Goal: Use online tool/utility: Utilize a website feature to perform a specific function

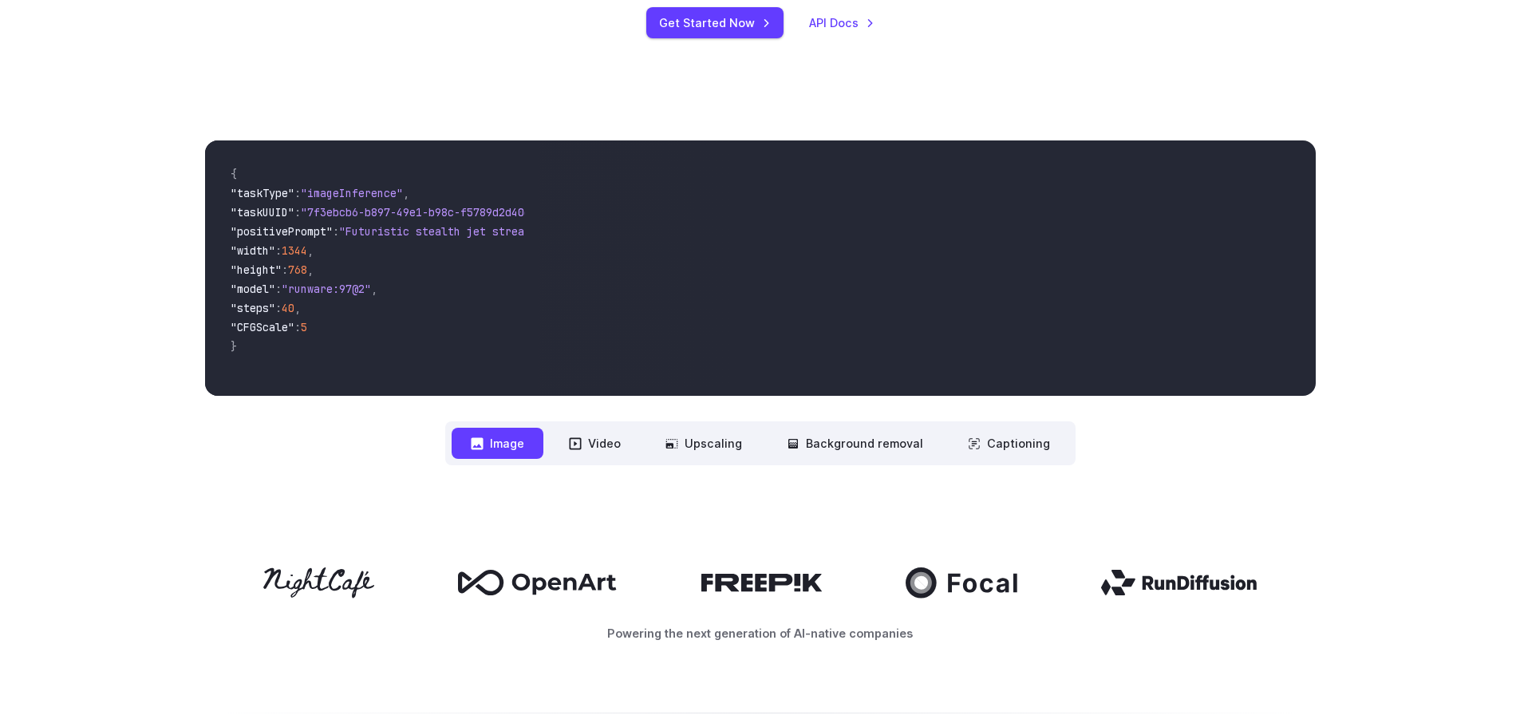
scroll to position [80, 0]
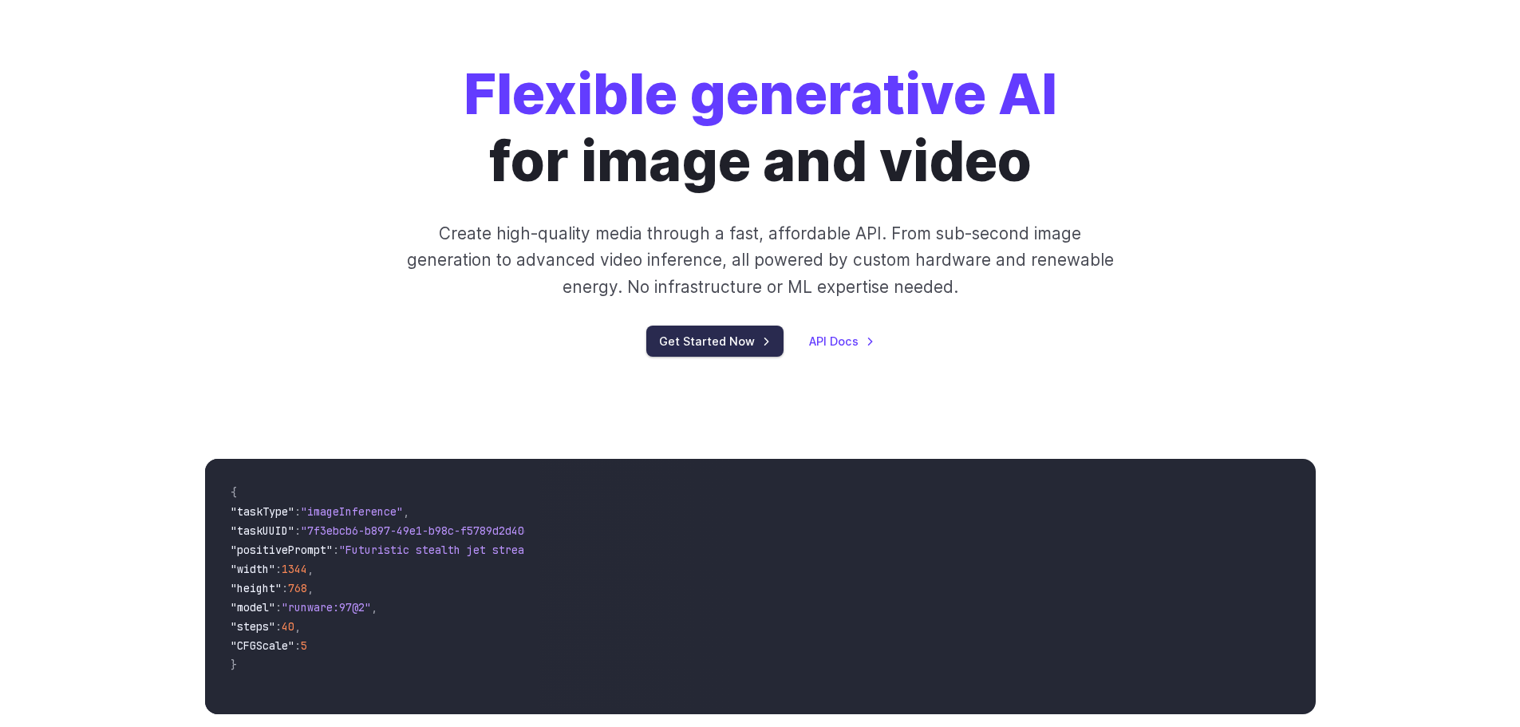
click at [749, 342] on link "Get Started Now" at bounding box center [714, 341] width 137 height 31
click at [846, 342] on link "API Docs" at bounding box center [841, 341] width 65 height 18
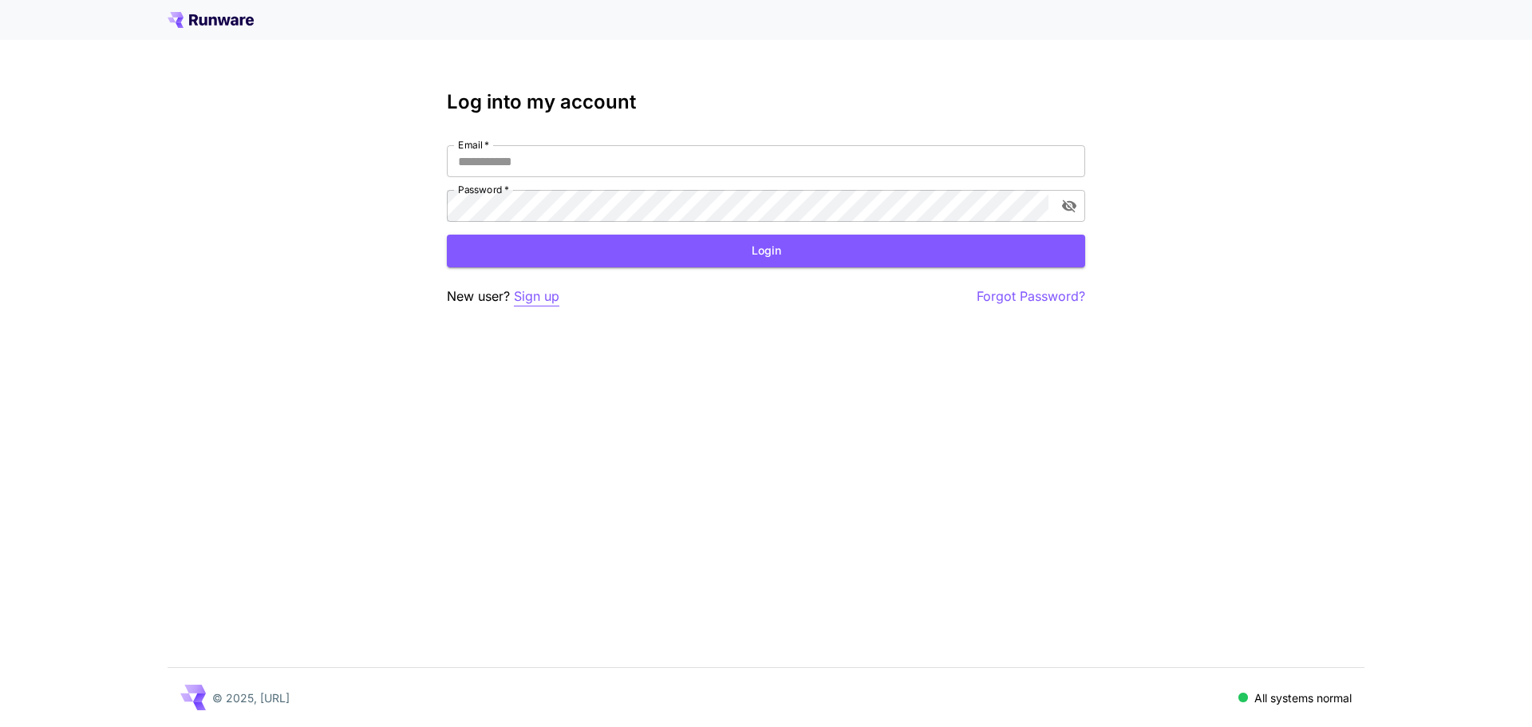
click at [528, 298] on p "Sign up" at bounding box center [536, 297] width 45 height 20
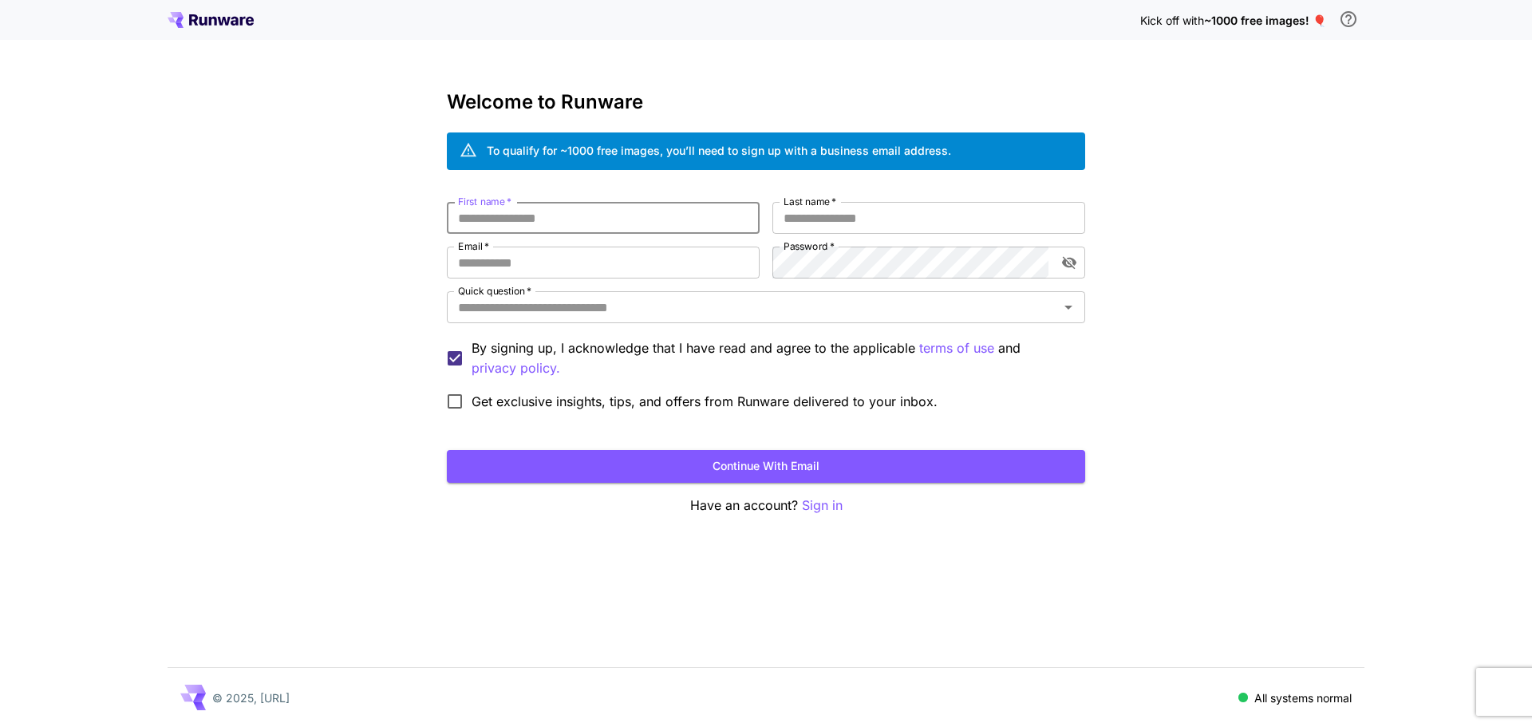
click at [546, 219] on input "First name   *" at bounding box center [603, 218] width 313 height 32
type input "******"
type input "**********"
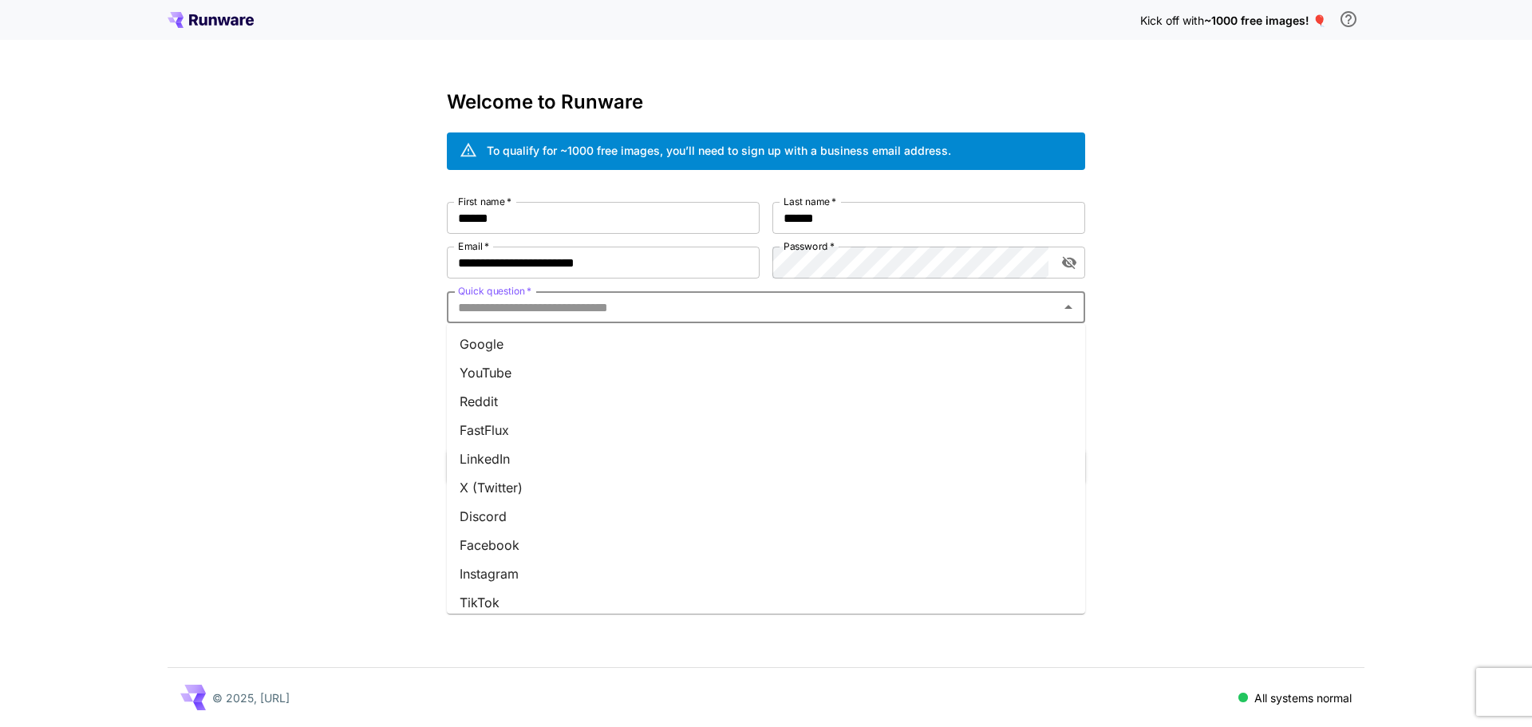
click at [521, 302] on input "Quick question   *" at bounding box center [753, 307] width 603 height 22
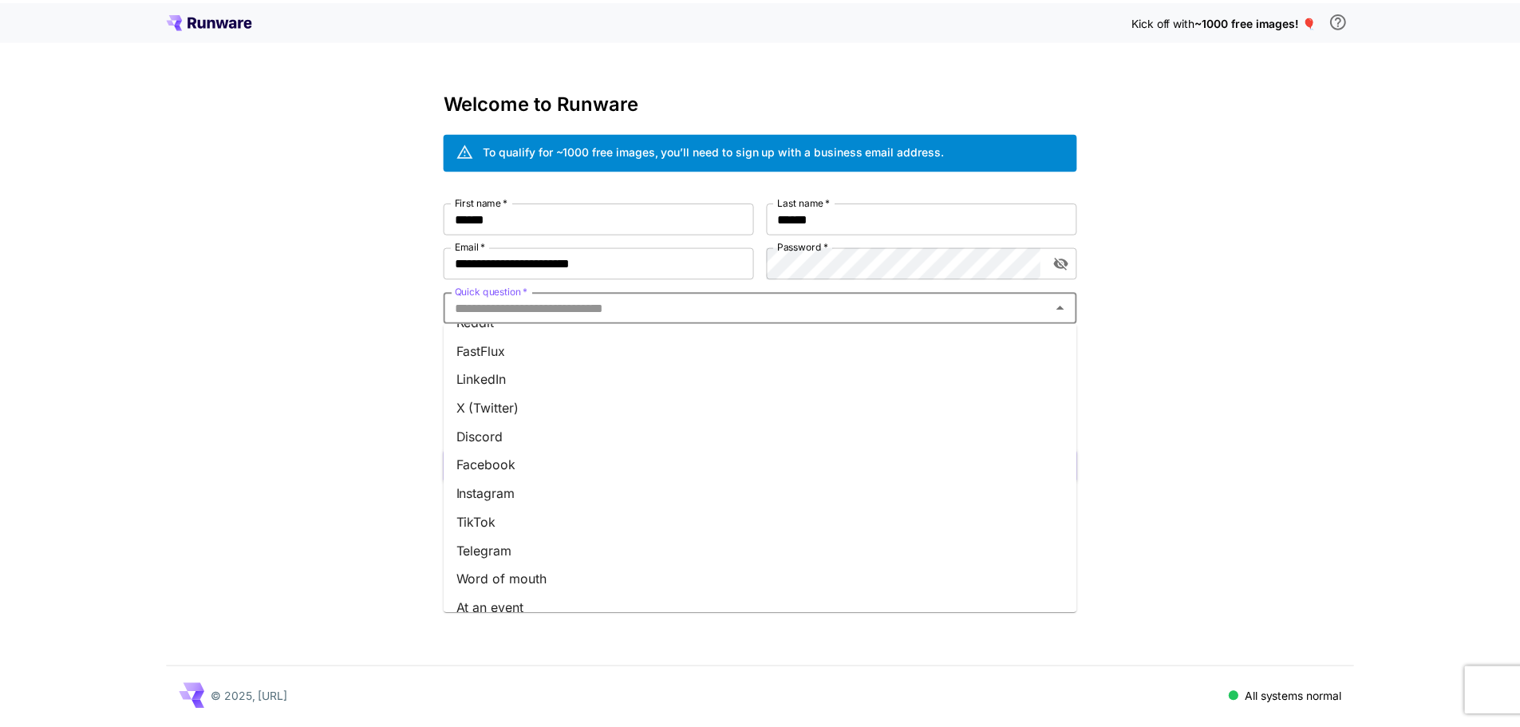
scroll to position [153, 0]
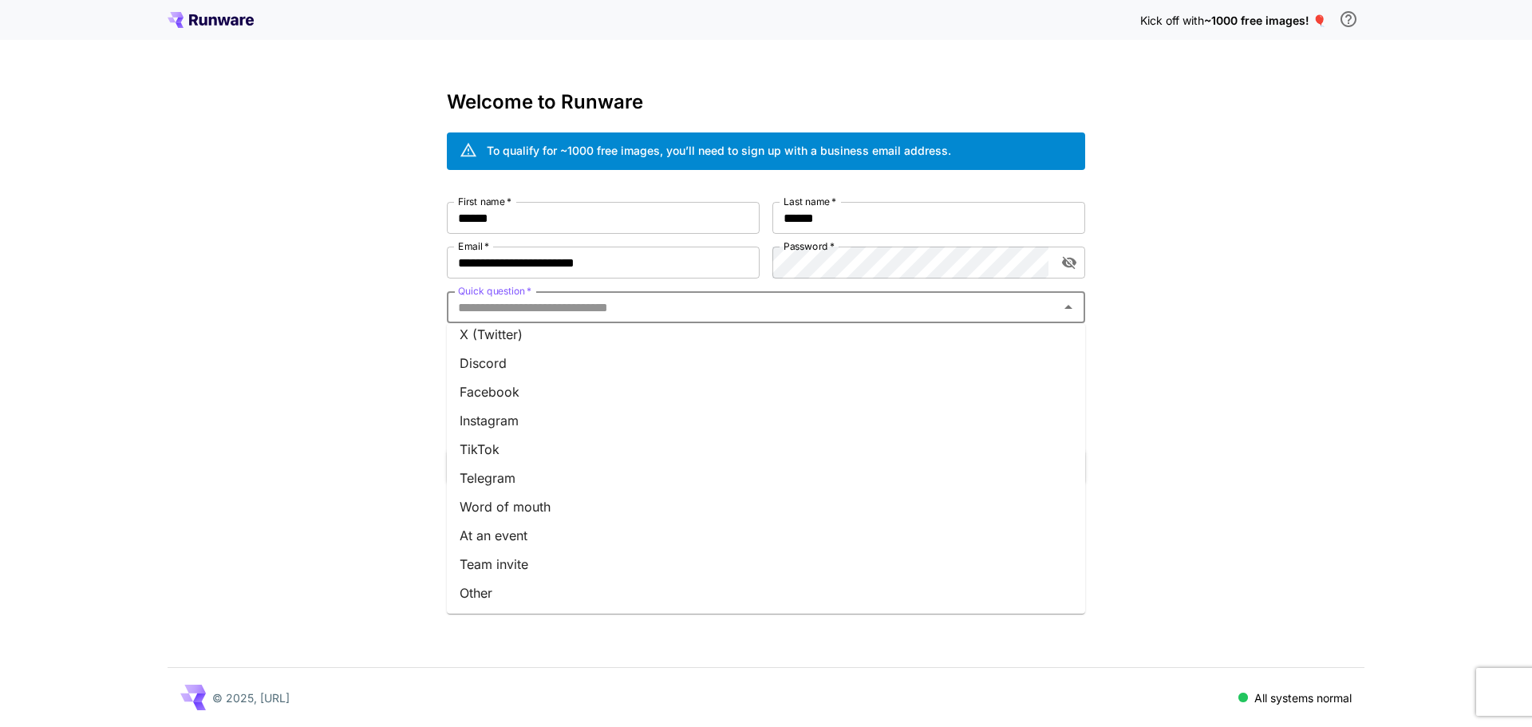
click at [543, 587] on li "Other" at bounding box center [766, 593] width 638 height 29
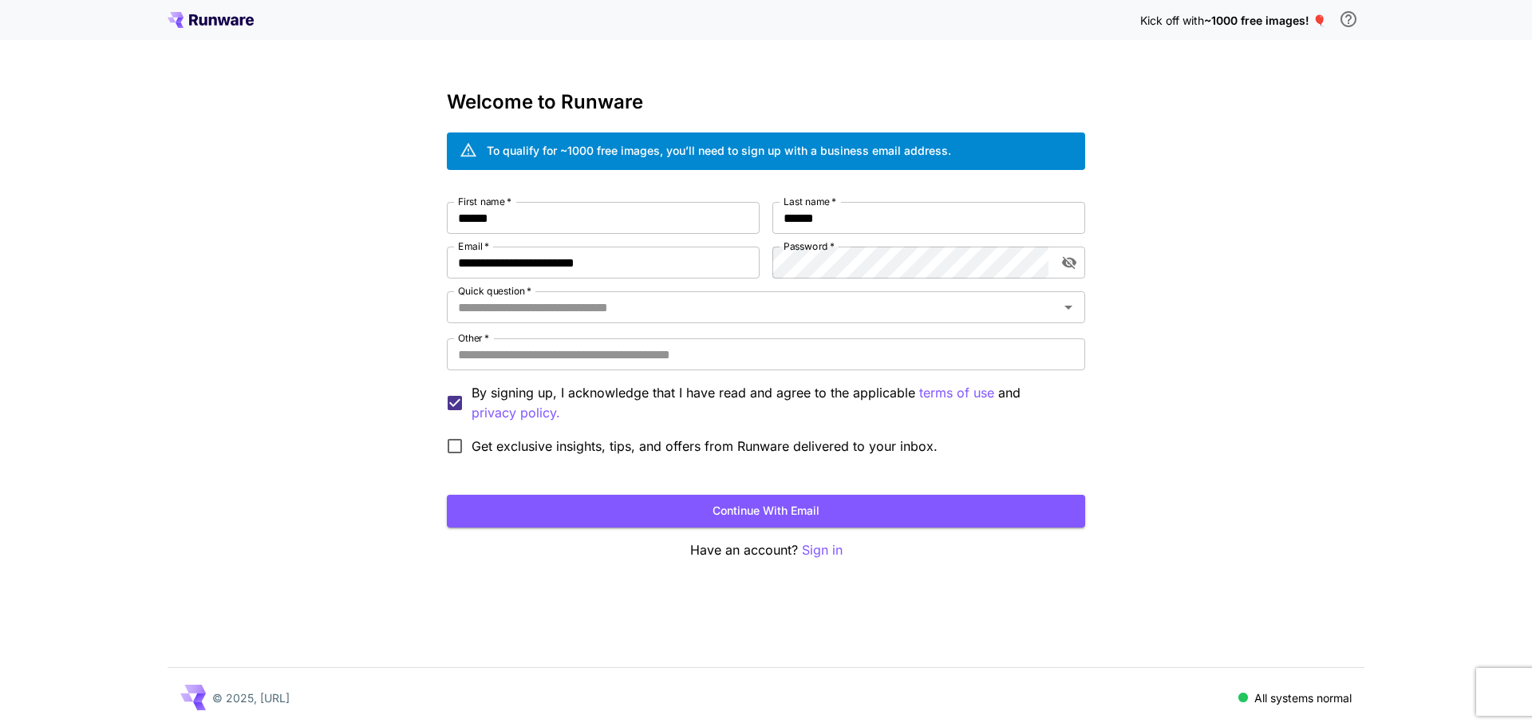
type input "*****"
click at [560, 361] on input "Other   *" at bounding box center [766, 354] width 638 height 32
type input "*******"
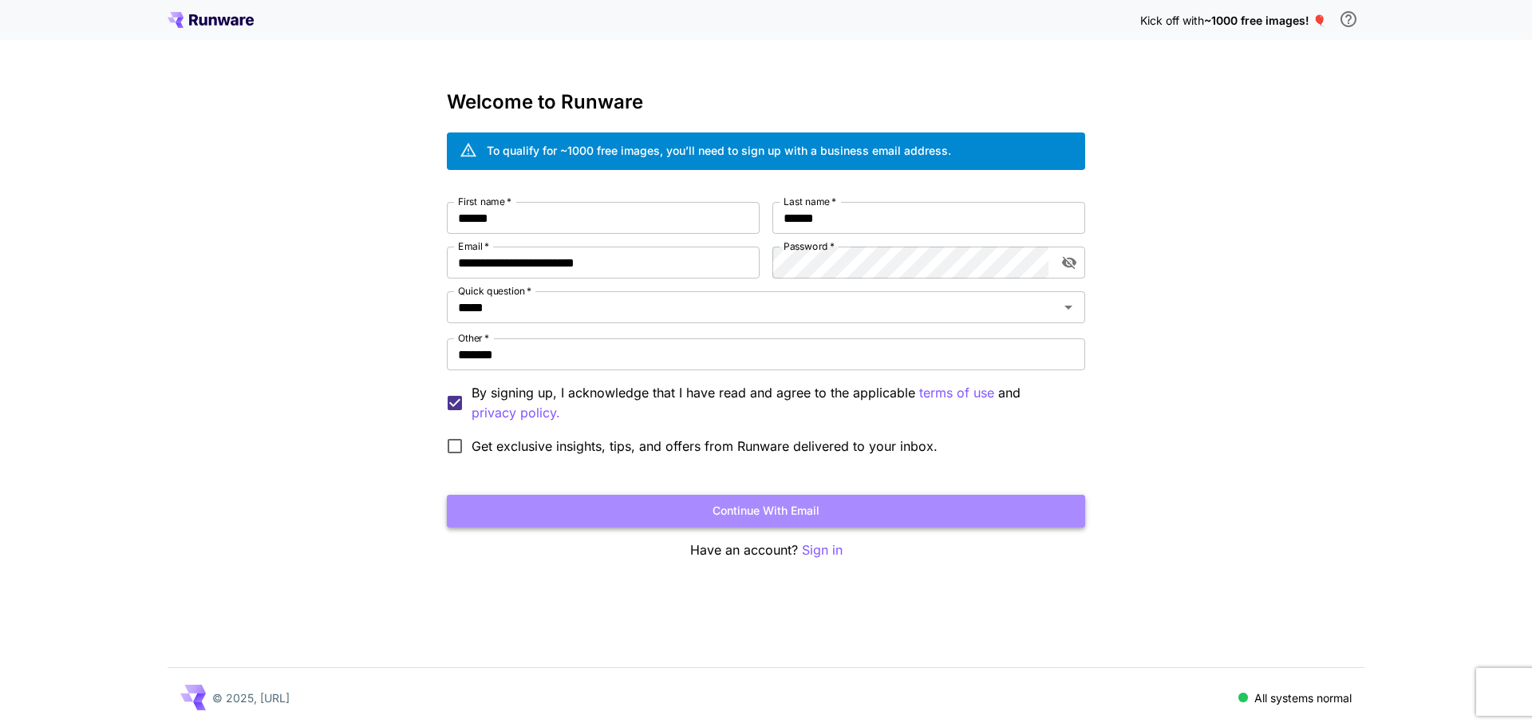
click at [740, 509] on button "Continue with email" at bounding box center [766, 511] width 638 height 33
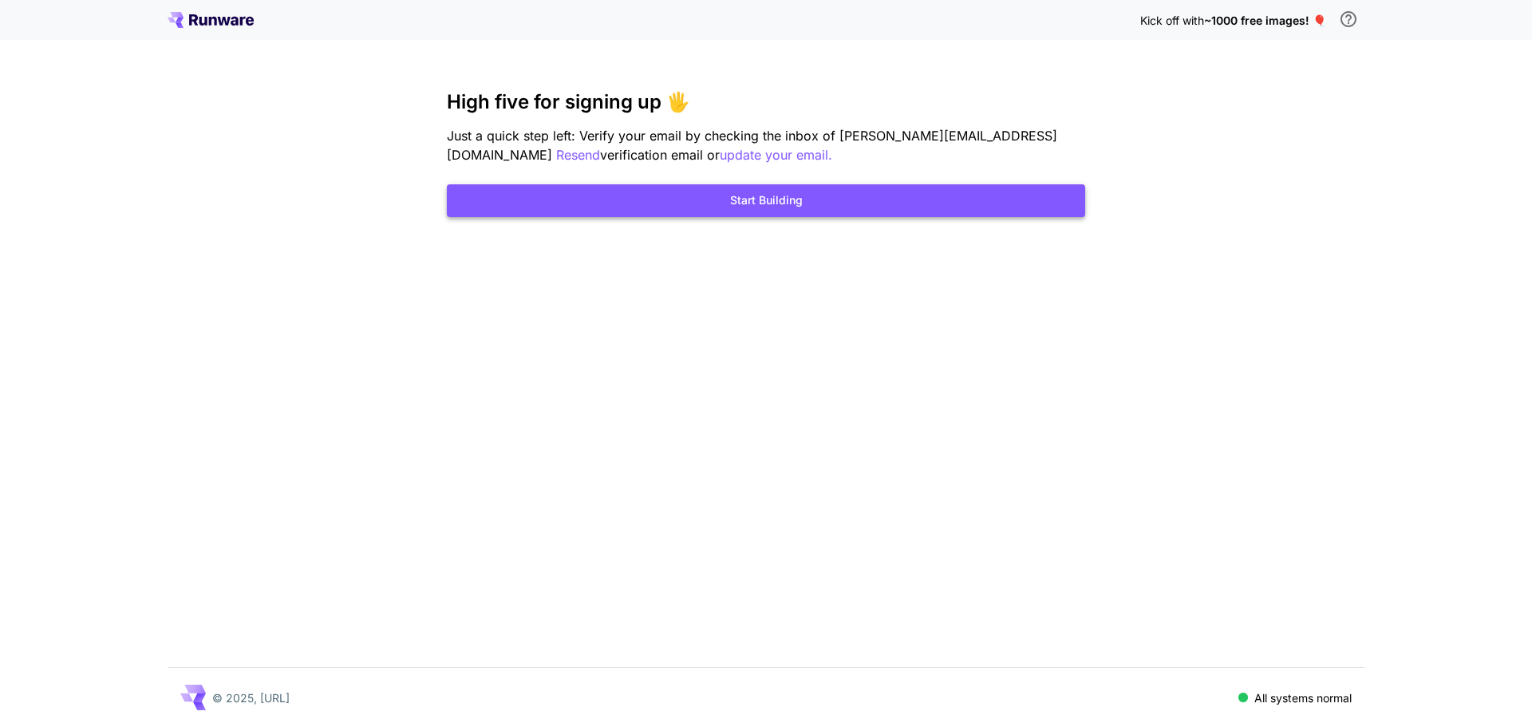
click at [781, 199] on button "Start Building" at bounding box center [766, 200] width 638 height 33
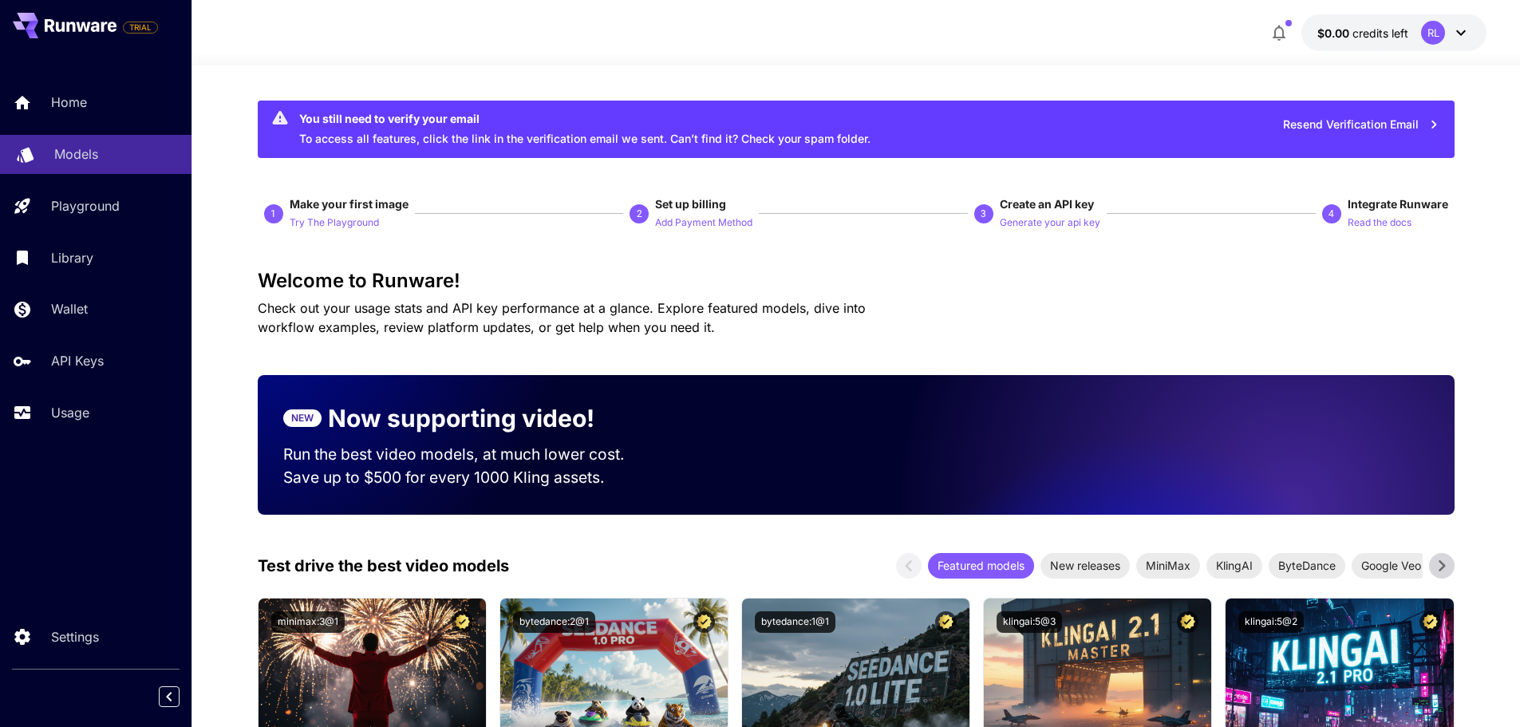
click at [64, 149] on p "Models" at bounding box center [76, 153] width 44 height 19
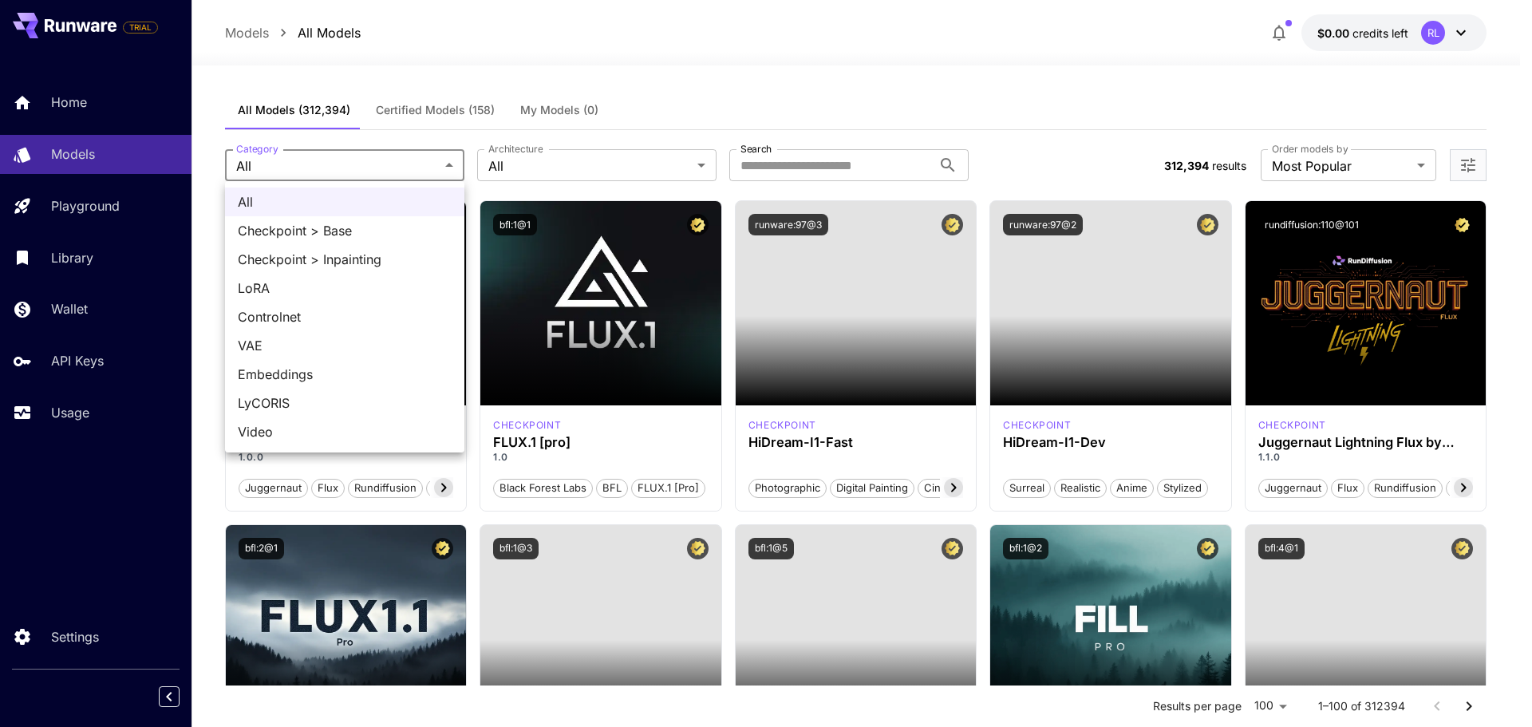
drag, startPoint x: 306, startPoint y: 193, endPoint x: 412, endPoint y: 196, distance: 106.2
click at [306, 193] on span "All" at bounding box center [345, 201] width 214 height 19
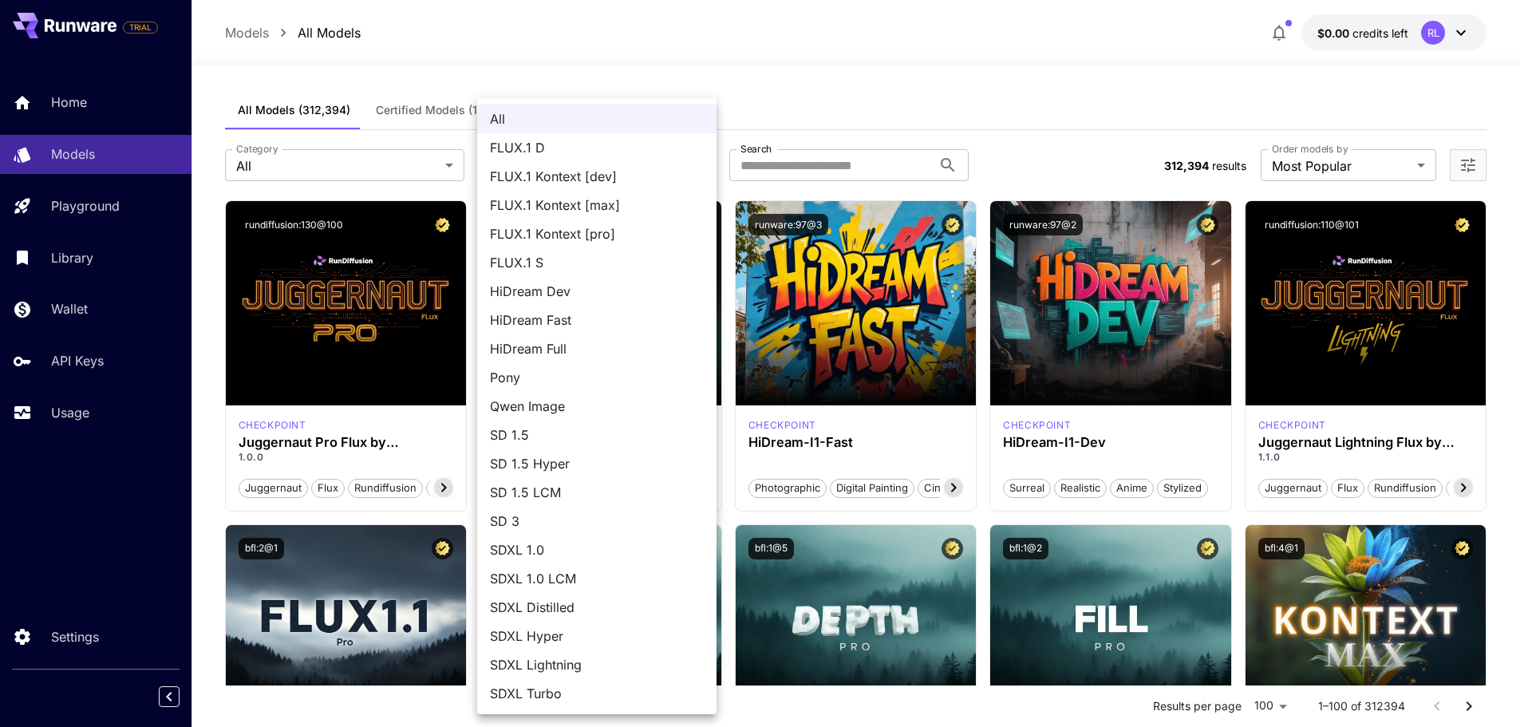
click at [533, 157] on li "FLUX.1 D" at bounding box center [596, 147] width 239 height 29
type input "******"
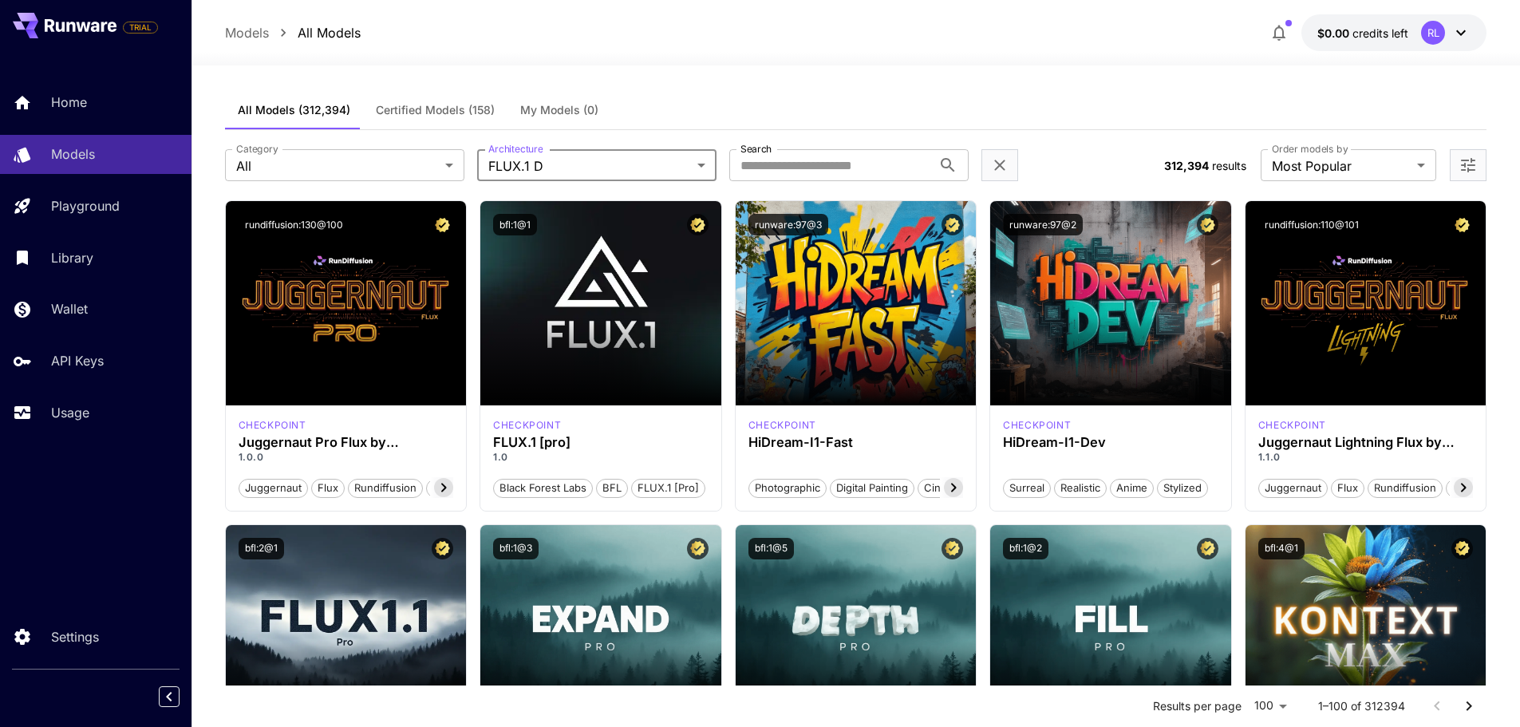
click at [732, 93] on div "All Models (312,394) Certified Models (158) My Models (0)" at bounding box center [856, 110] width 1263 height 39
click at [828, 165] on input "Search" at bounding box center [830, 165] width 203 height 32
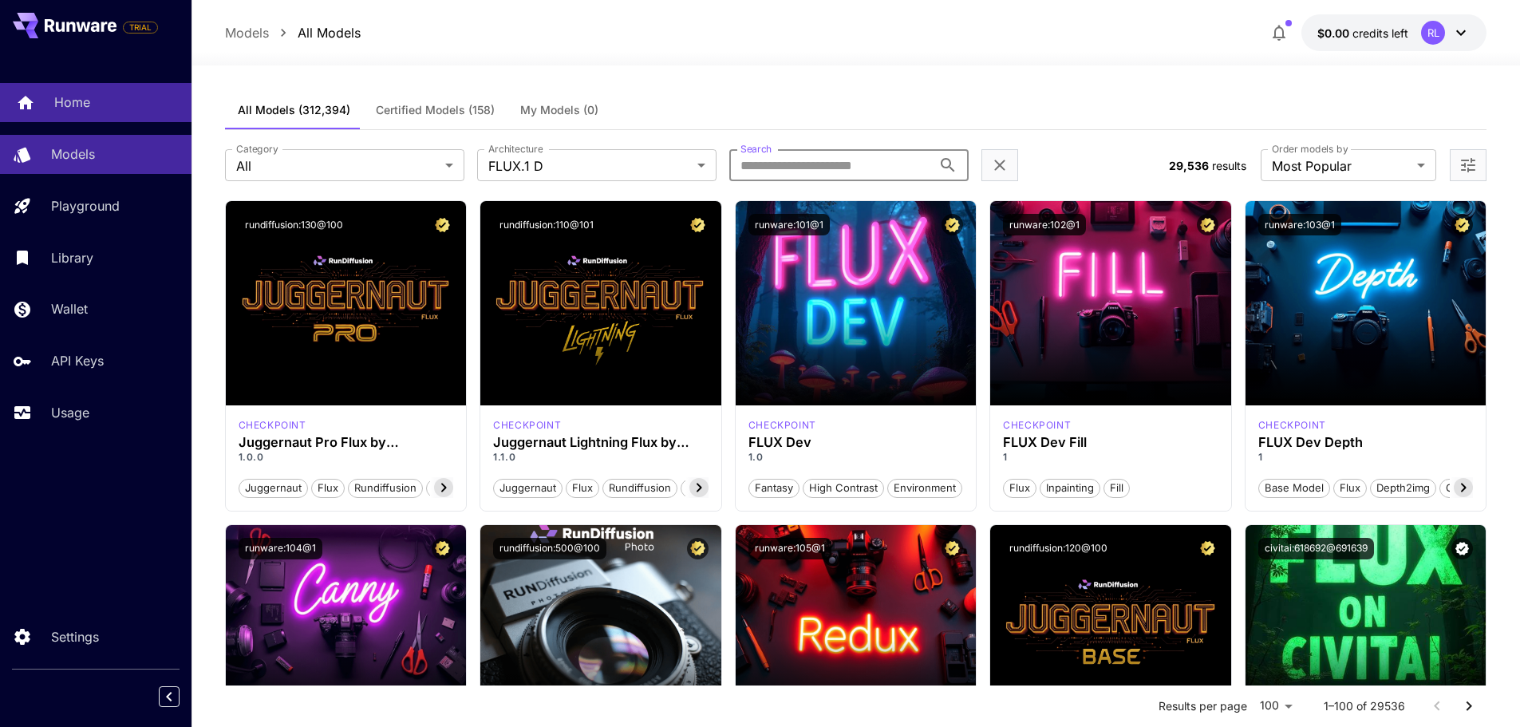
click at [108, 101] on div "Home" at bounding box center [116, 102] width 124 height 19
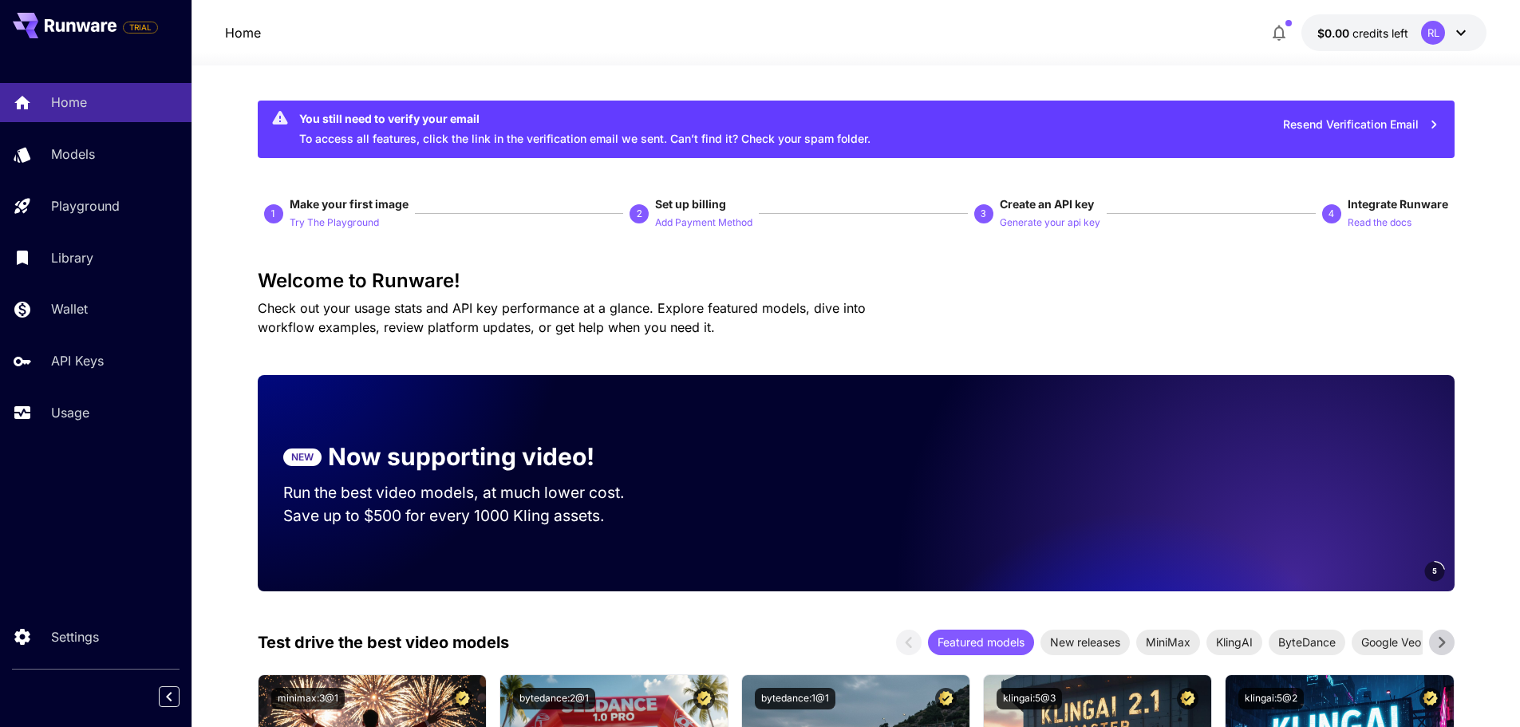
click at [1472, 31] on button "$0.00 credits left RL" at bounding box center [1394, 32] width 185 height 37
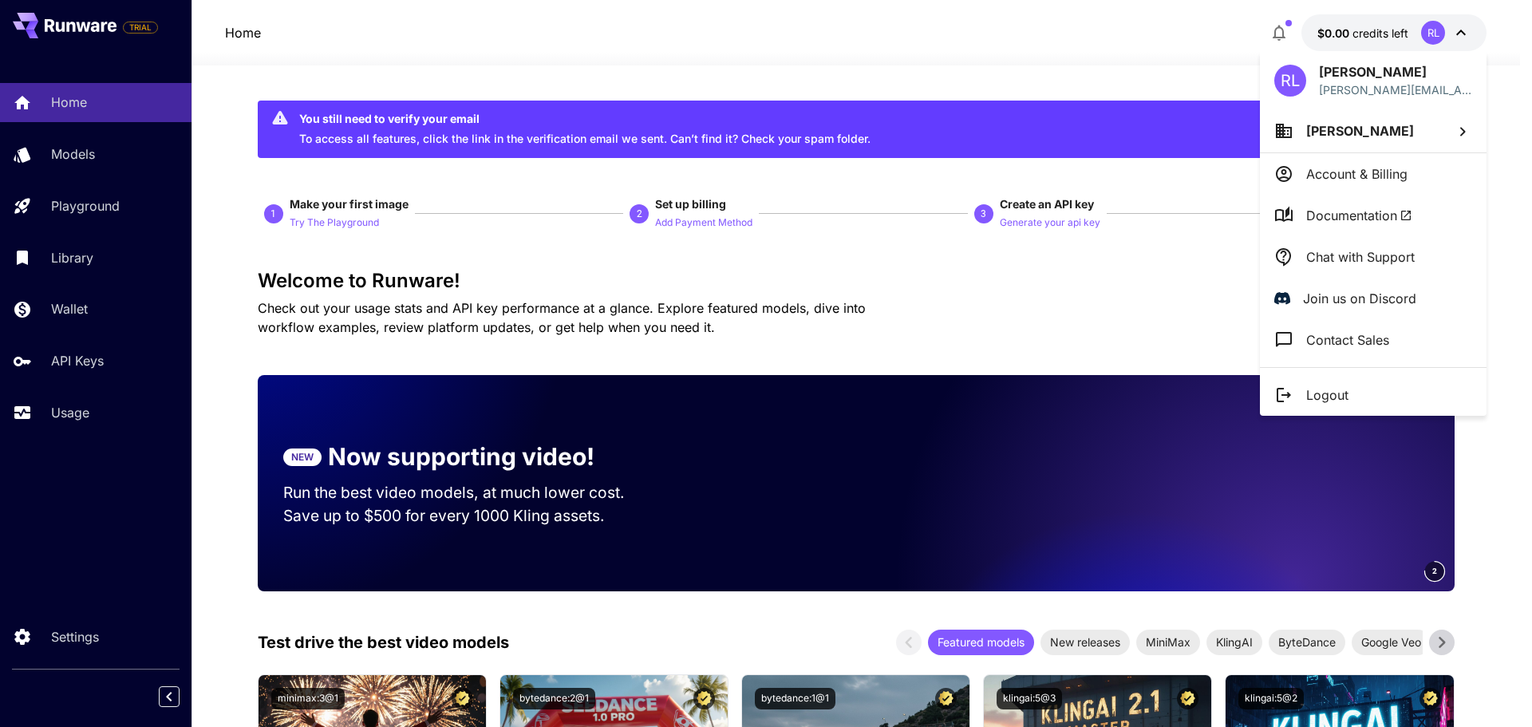
click at [89, 360] on div at bounding box center [766, 363] width 1532 height 727
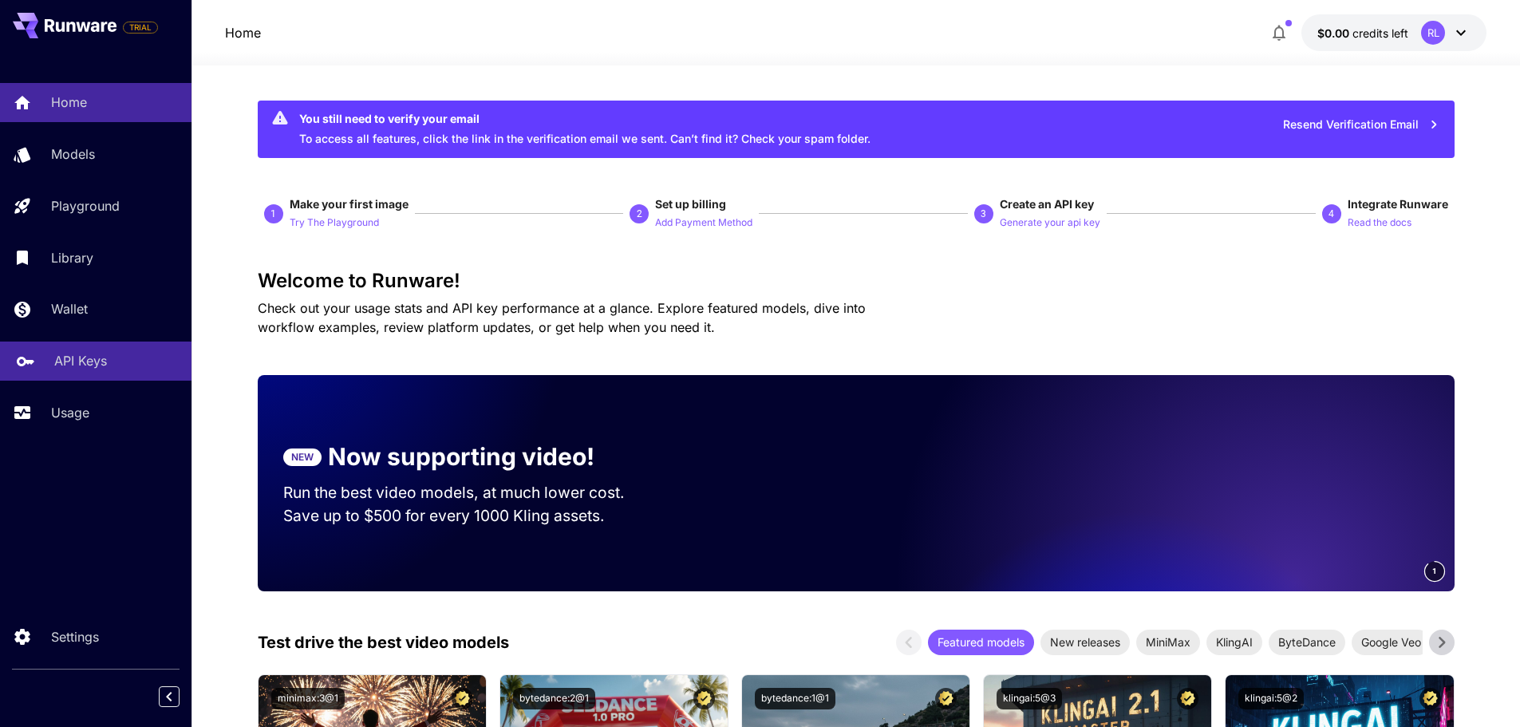
click at [70, 363] on p "API Keys" at bounding box center [80, 360] width 53 height 19
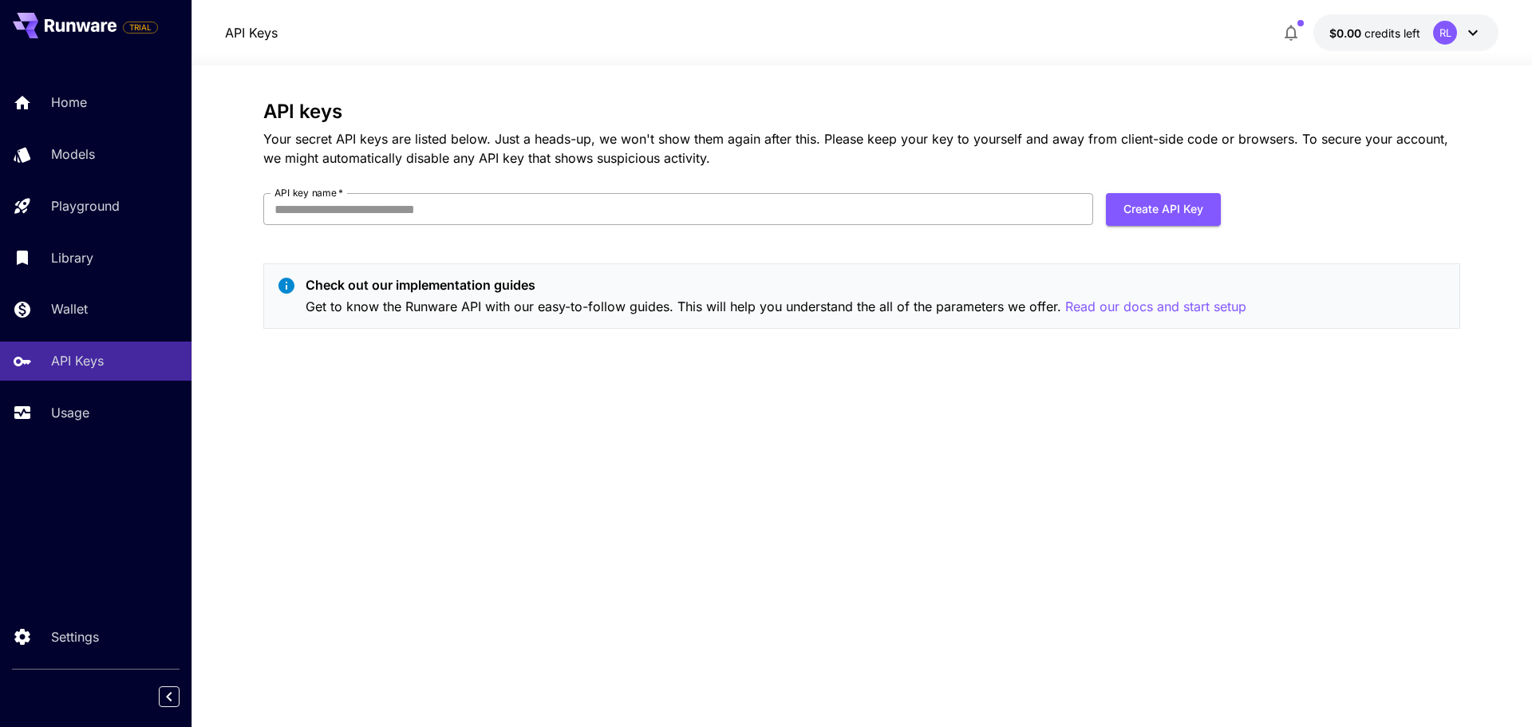
click at [488, 212] on input "API key name   *" at bounding box center [678, 209] width 830 height 32
type input "********"
click at [1156, 198] on button "Create API Key" at bounding box center [1163, 209] width 115 height 33
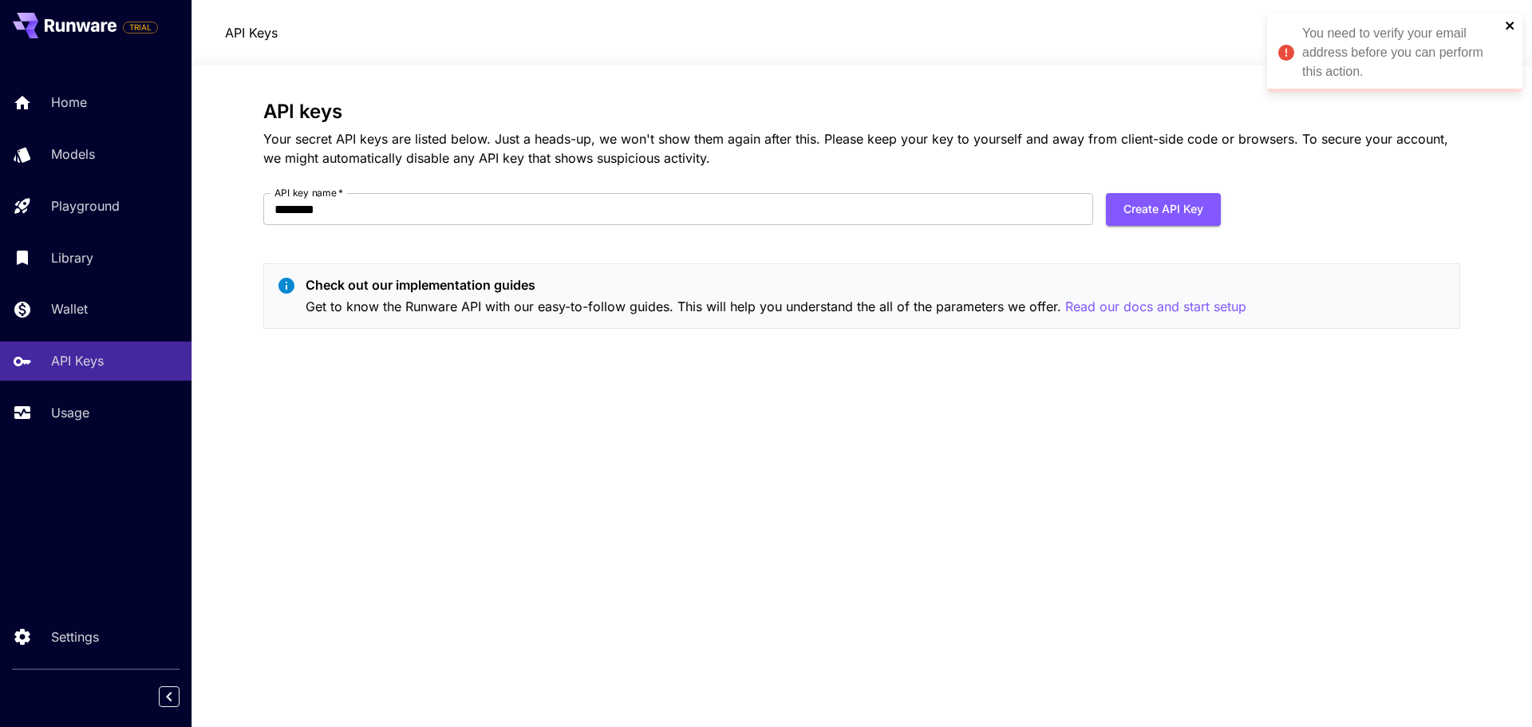
click at [1507, 29] on icon "close" at bounding box center [1510, 25] width 11 height 13
click at [1171, 217] on button "Create API Key" at bounding box center [1163, 209] width 115 height 33
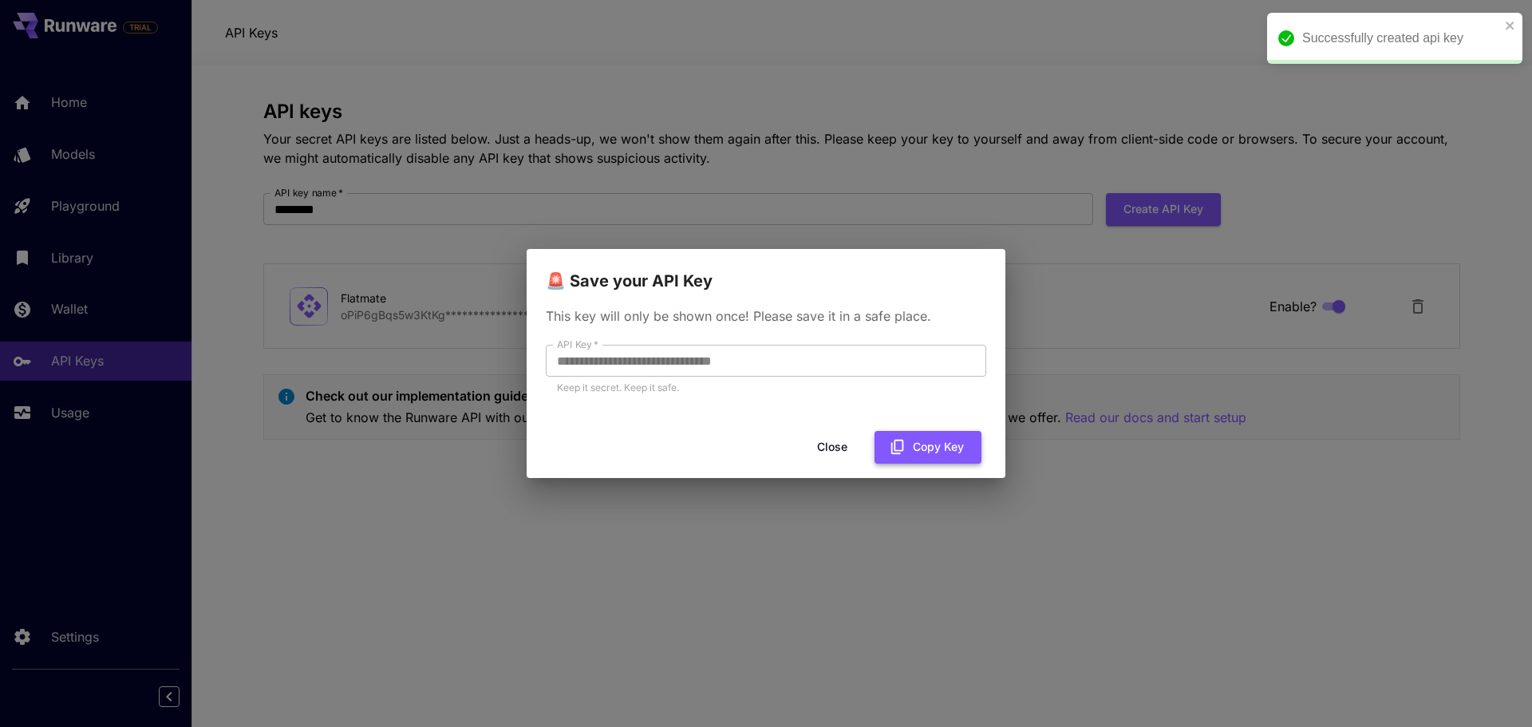
click at [925, 445] on button "Copy Key" at bounding box center [928, 447] width 107 height 33
click at [829, 445] on button "Close" at bounding box center [832, 447] width 72 height 33
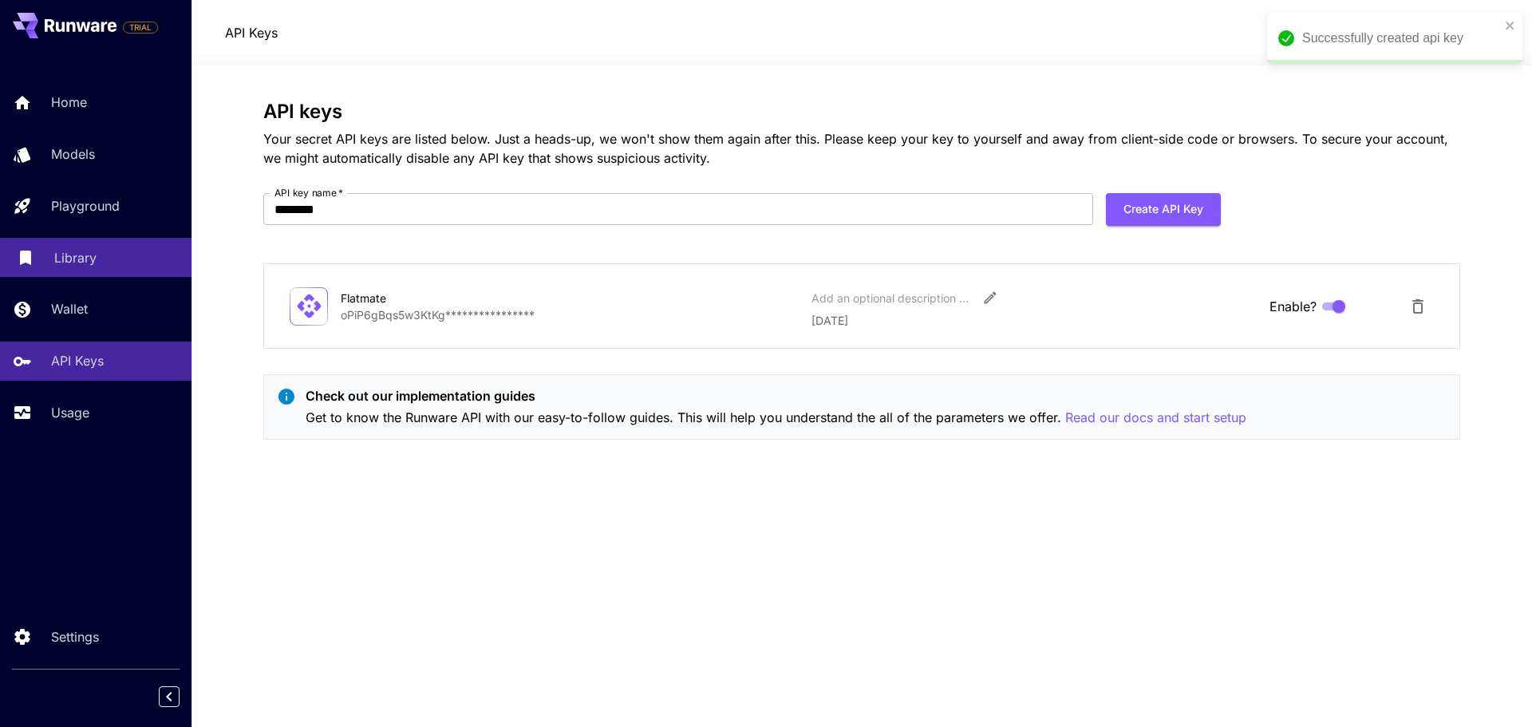
click at [73, 258] on p "Library" at bounding box center [75, 257] width 42 height 19
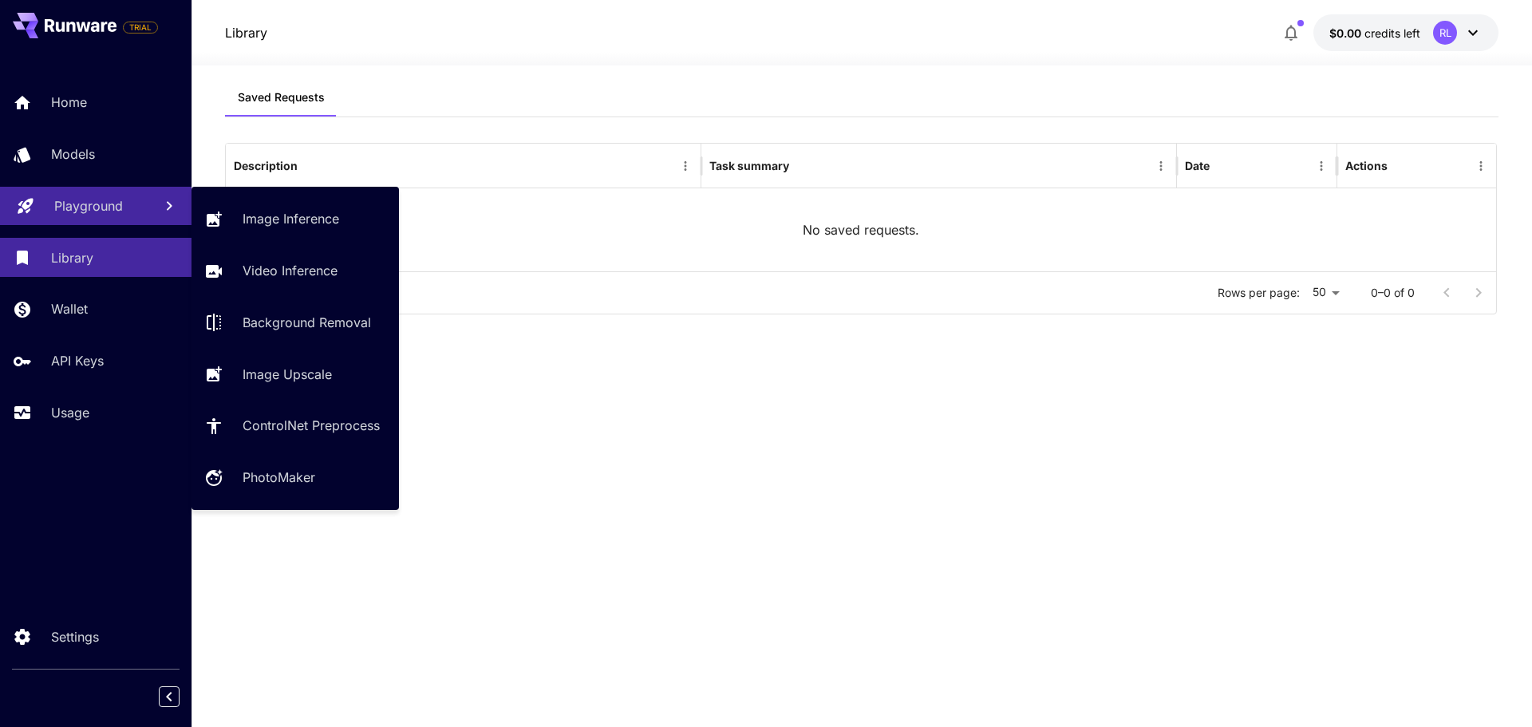
click at [101, 195] on link "Playground" at bounding box center [96, 206] width 192 height 39
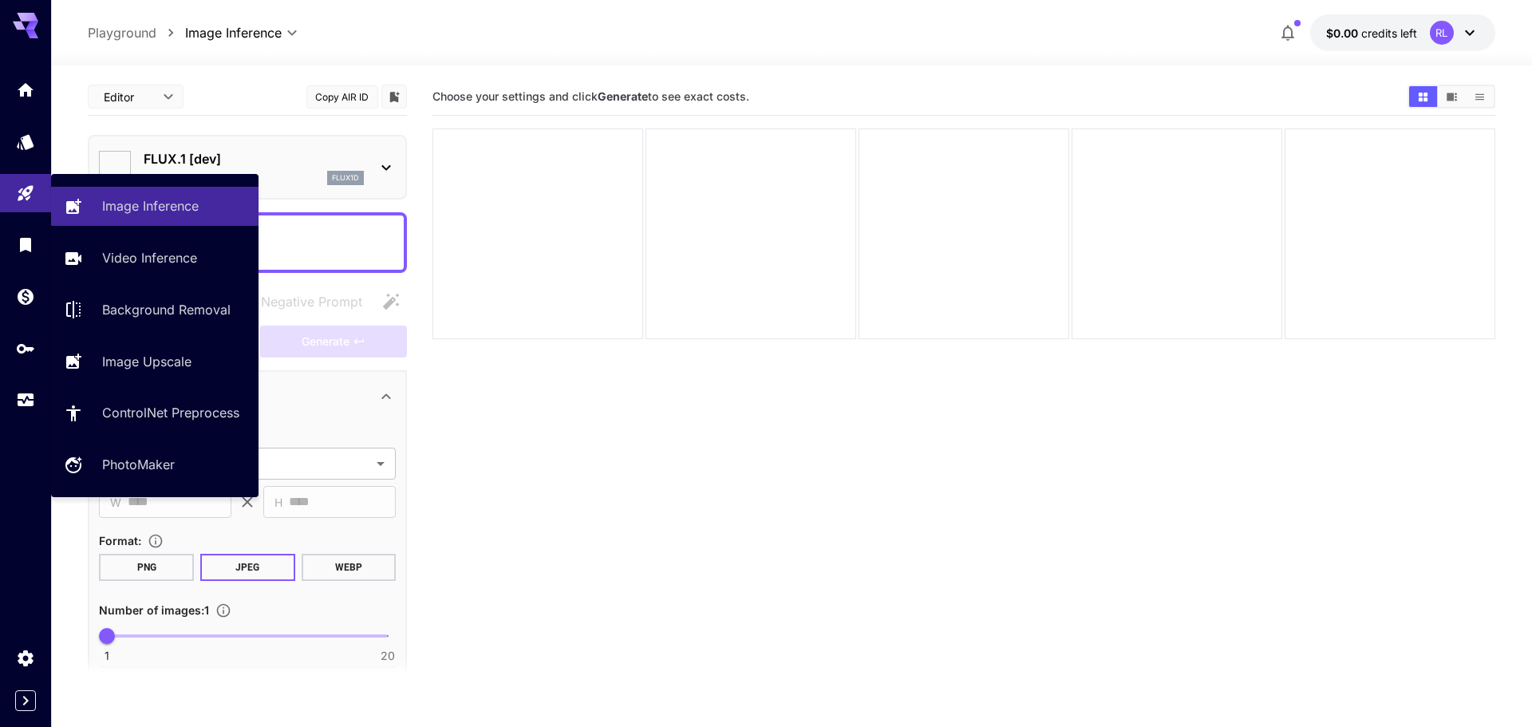
type input "**********"
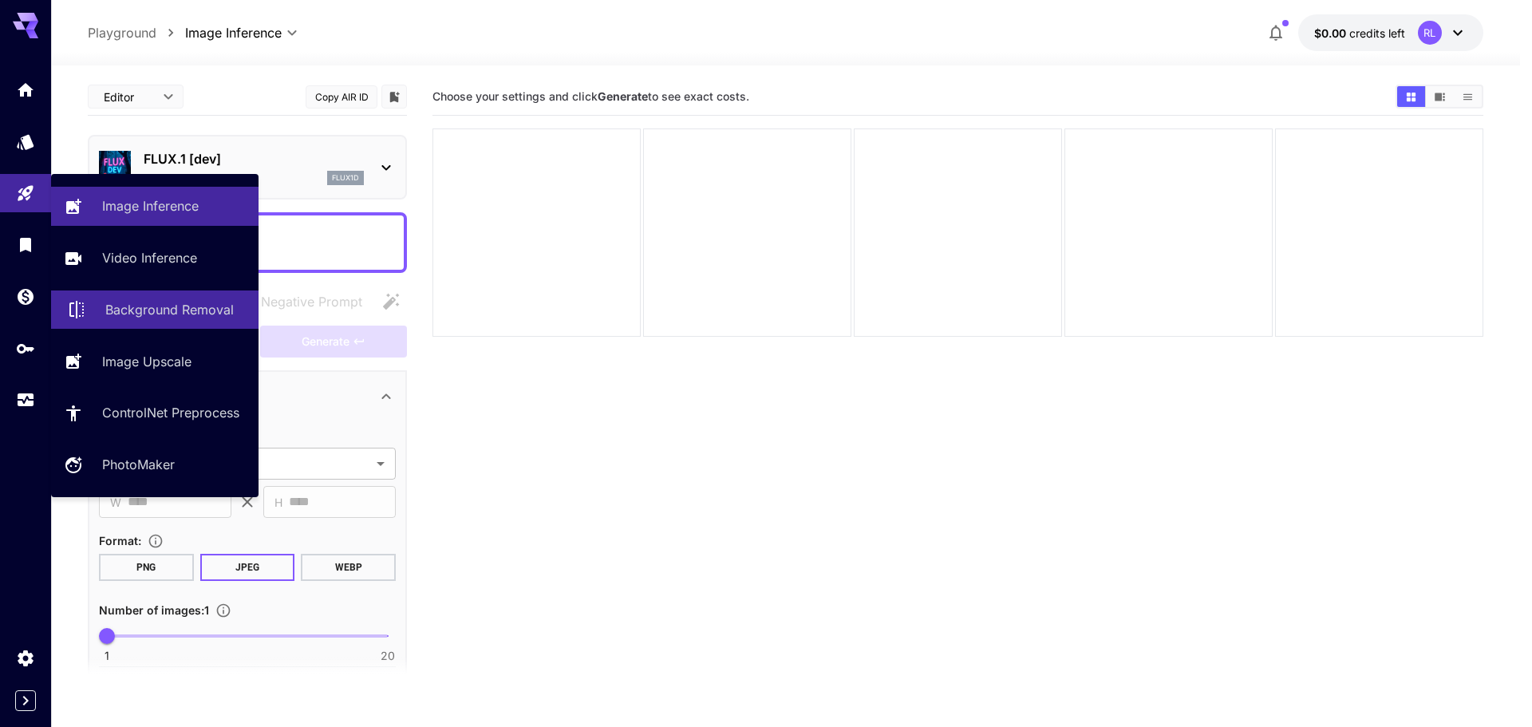
click at [154, 310] on p "Background Removal" at bounding box center [169, 309] width 128 height 19
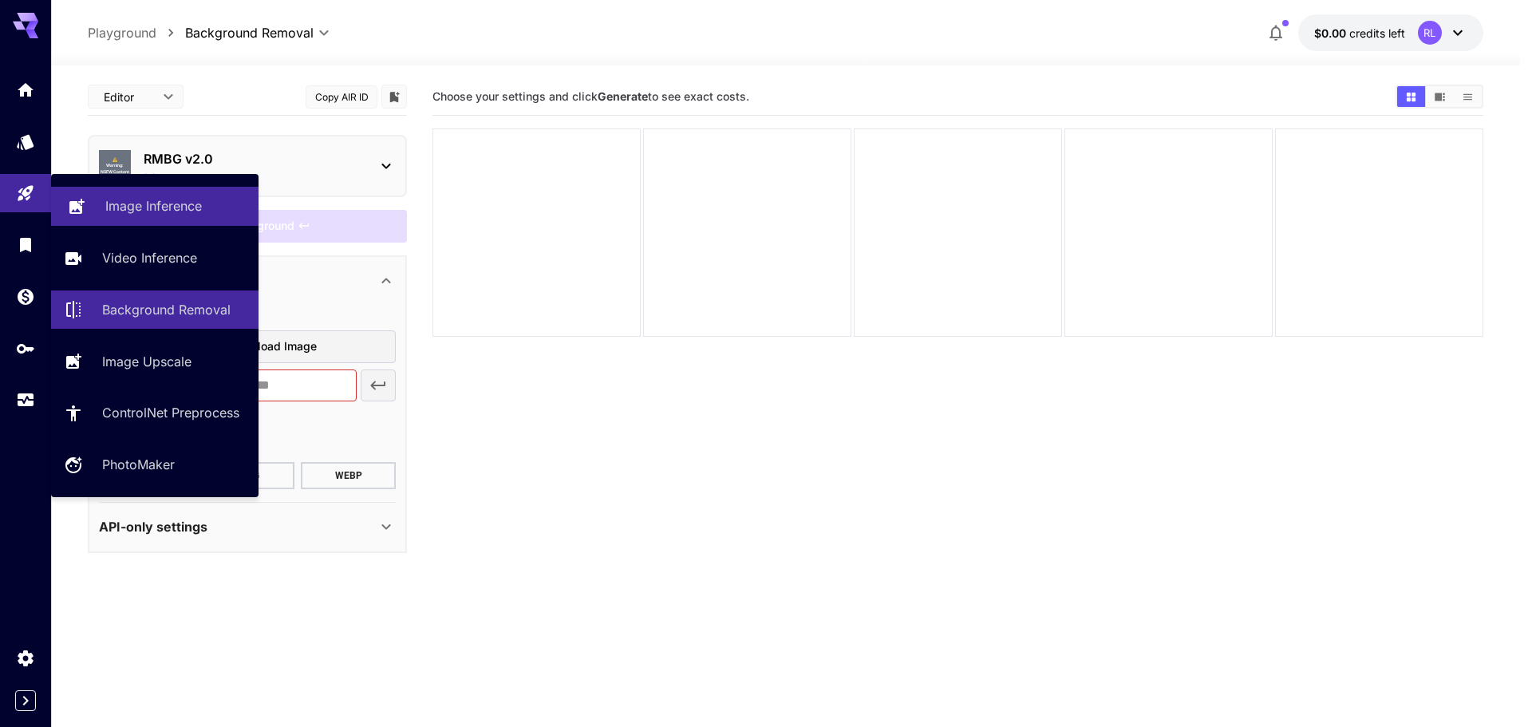
click at [165, 203] on p "Image Inference" at bounding box center [153, 205] width 97 height 19
type input "**********"
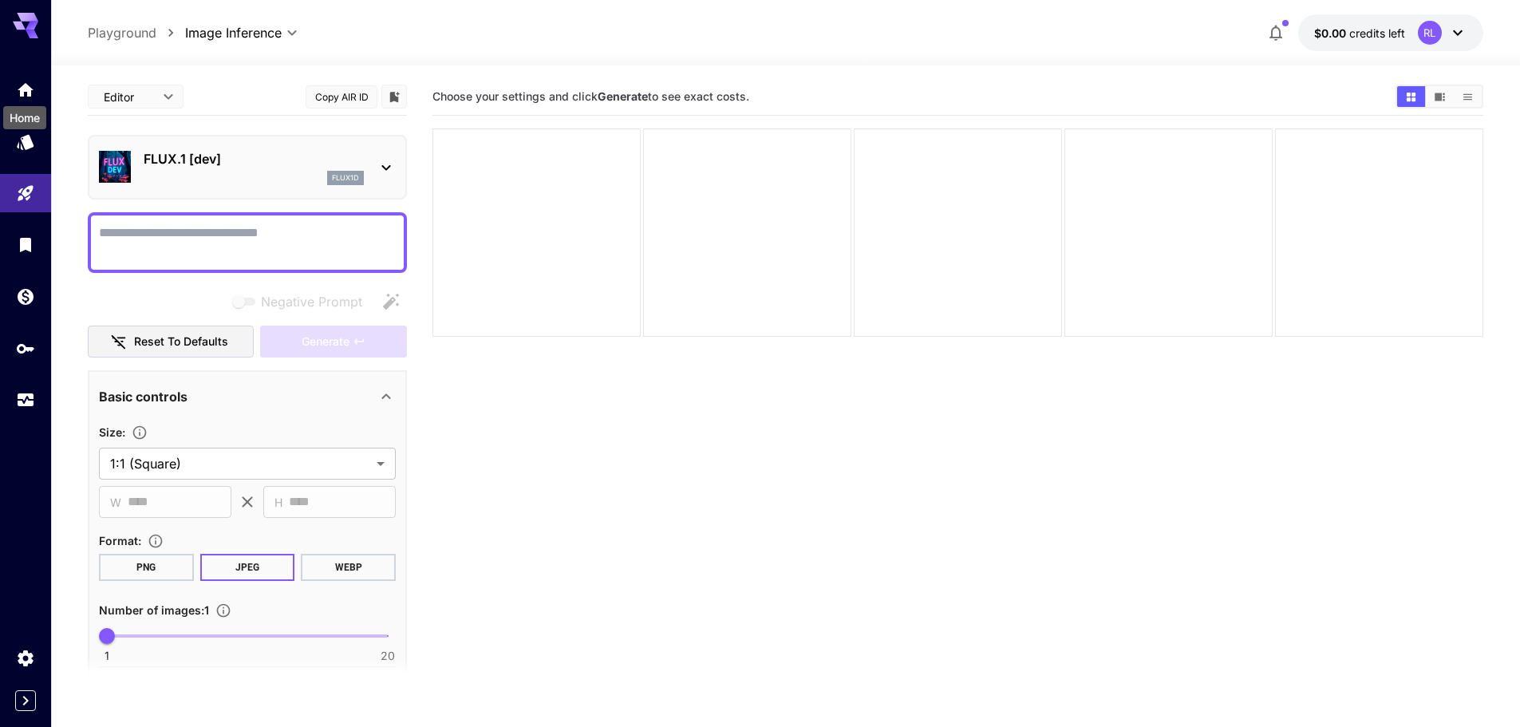
click at [23, 125] on div "Home" at bounding box center [24, 117] width 43 height 23
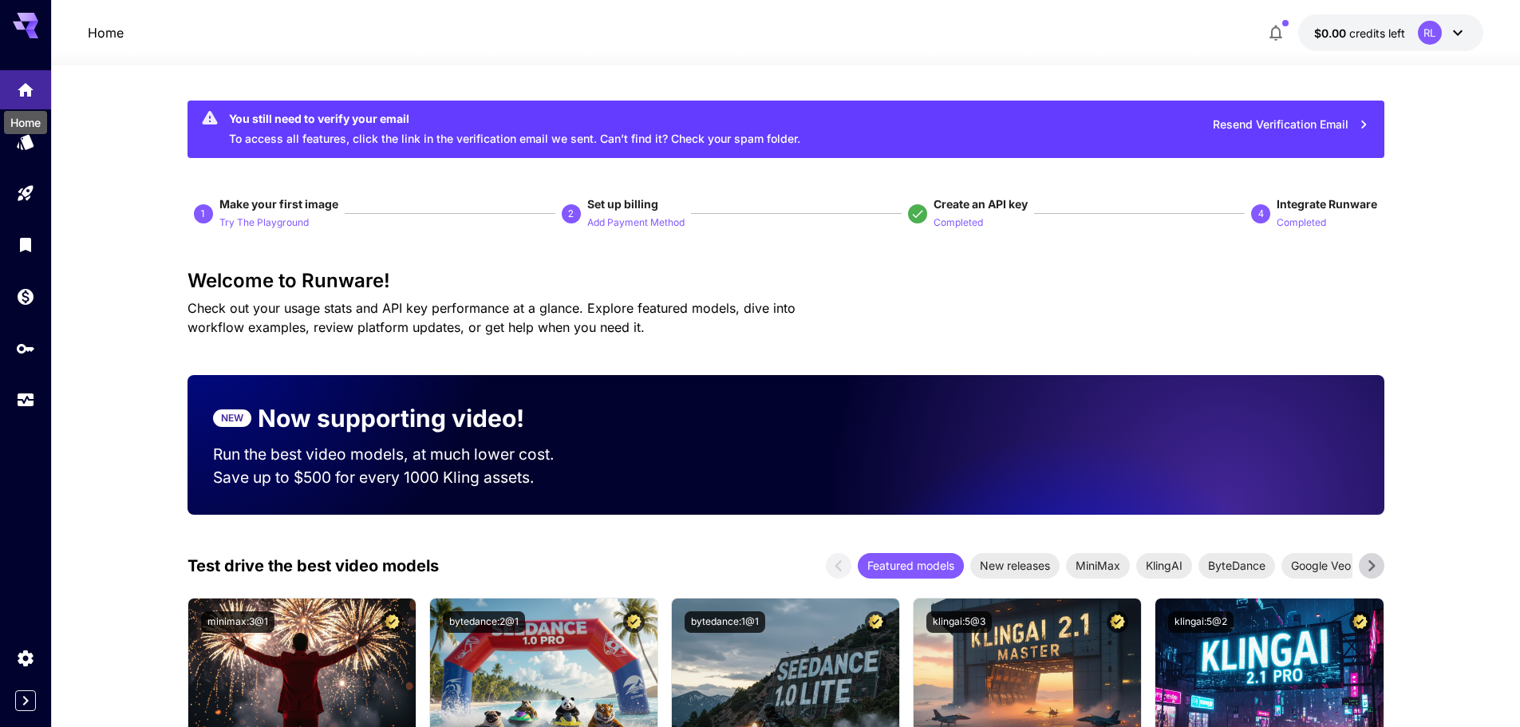
click at [22, 135] on div "Home" at bounding box center [25, 118] width 46 height 36
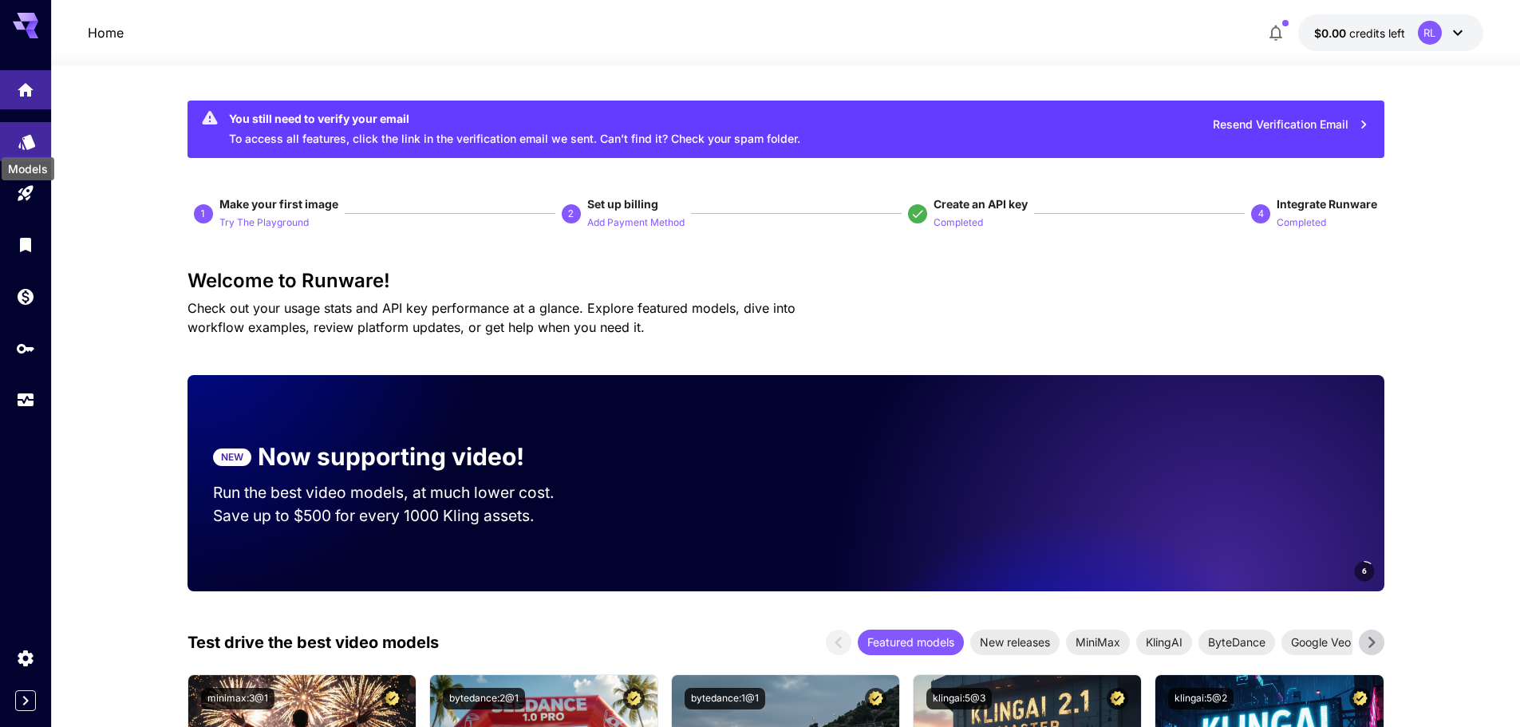
click at [21, 140] on icon "Models" at bounding box center [27, 137] width 19 height 19
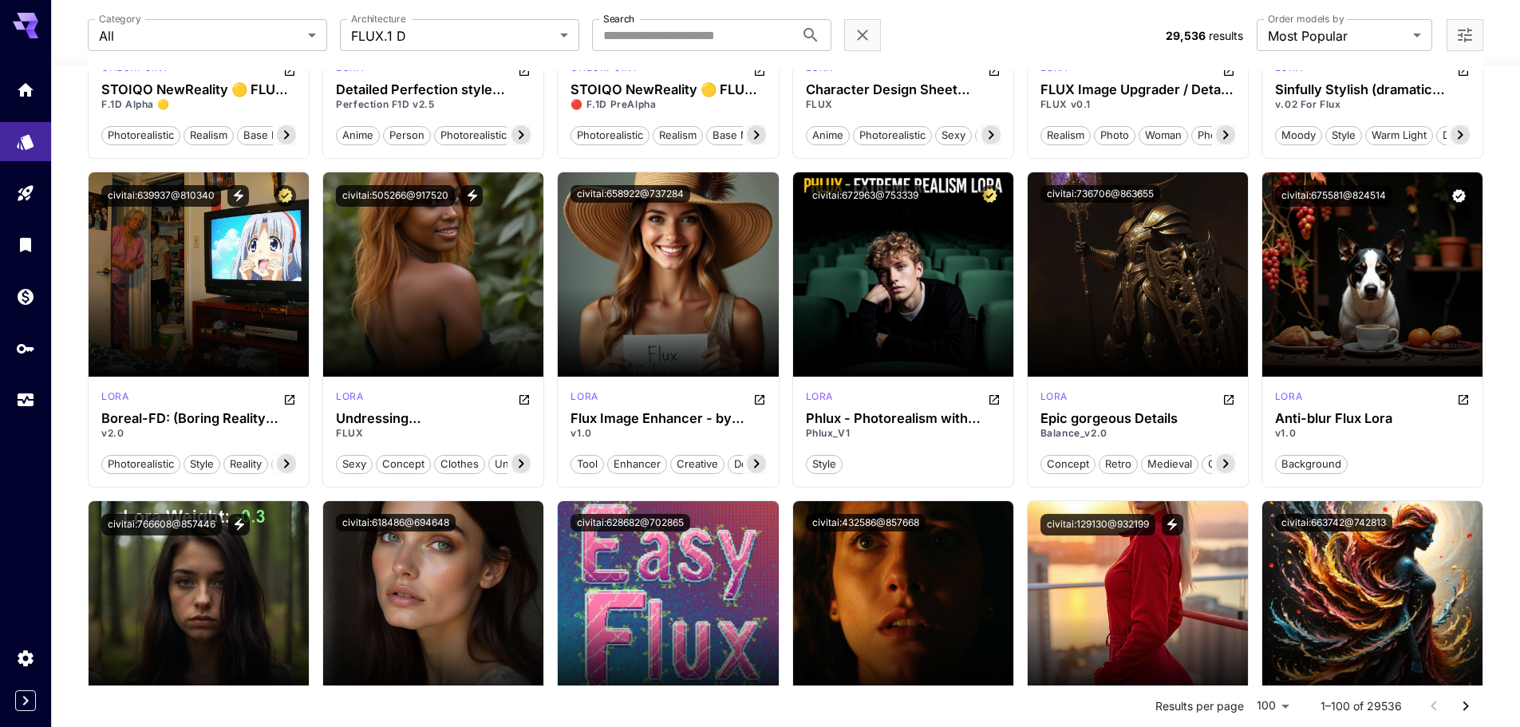
scroll to position [1676, 0]
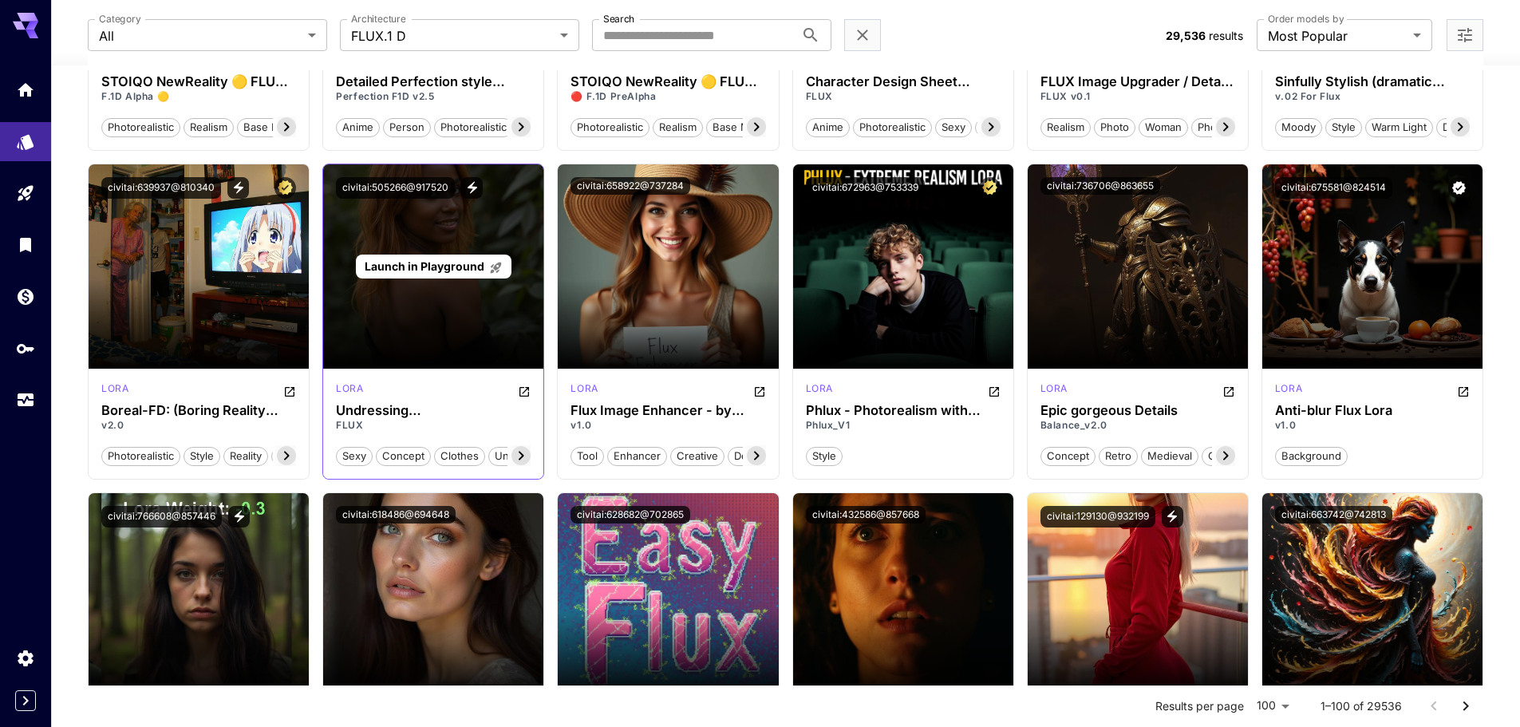
click at [413, 283] on div "Launch in Playground" at bounding box center [433, 266] width 220 height 204
click at [422, 269] on span "Launch in Playground" at bounding box center [425, 266] width 120 height 14
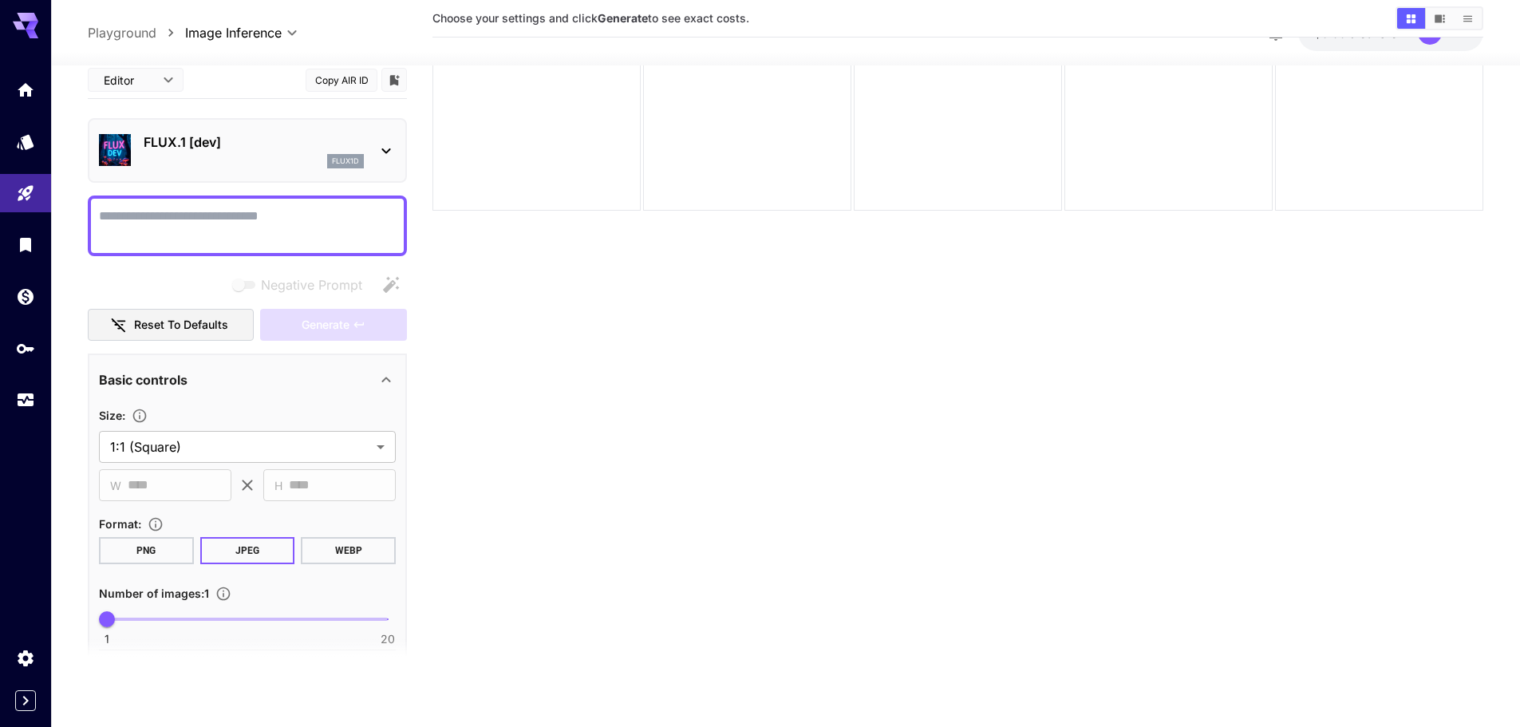
click at [619, 13] on b "Generate" at bounding box center [623, 18] width 50 height 14
click at [166, 219] on textarea "Negative Prompt" at bounding box center [247, 225] width 297 height 38
type textarea "*******"
click at [325, 325] on span "Generate" at bounding box center [326, 324] width 48 height 20
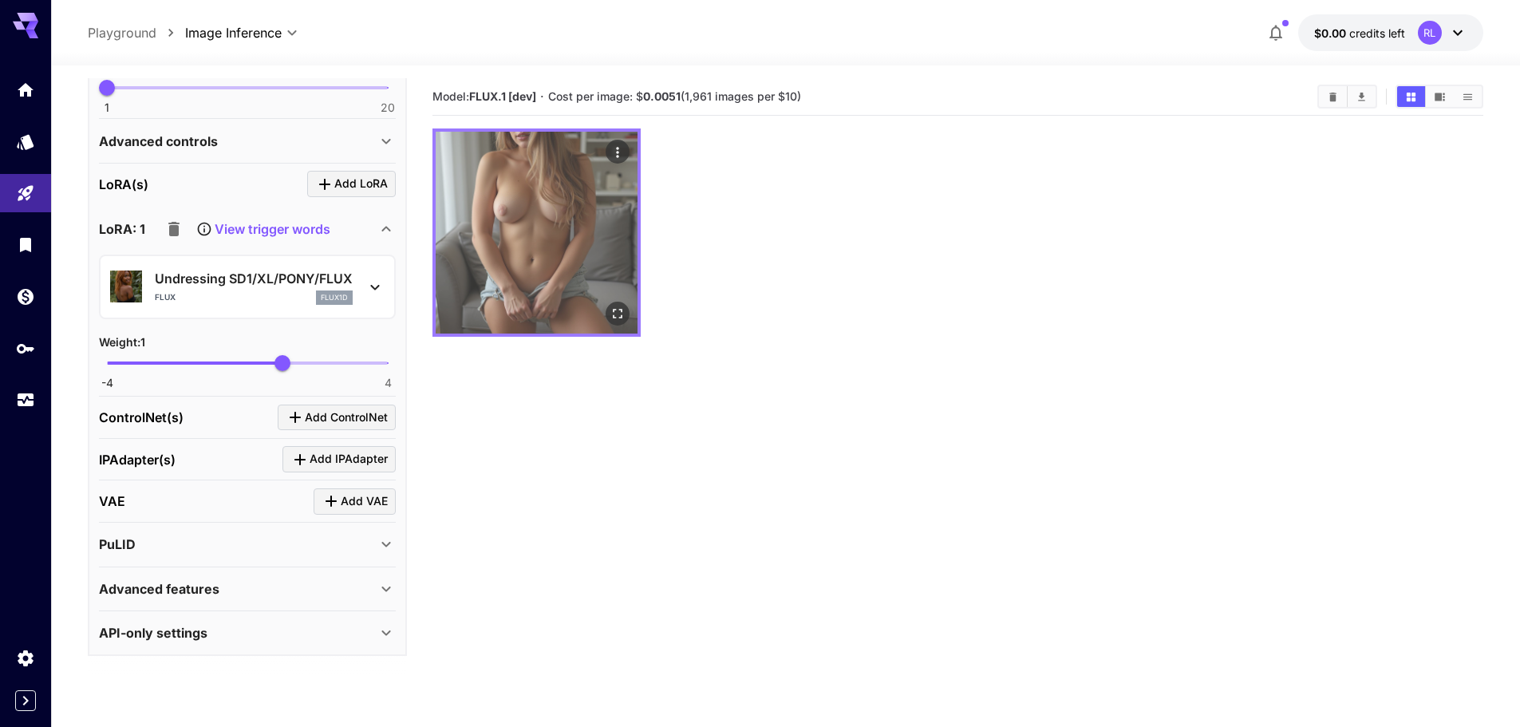
click at [616, 317] on icon "Open in fullscreen" at bounding box center [618, 314] width 10 height 10
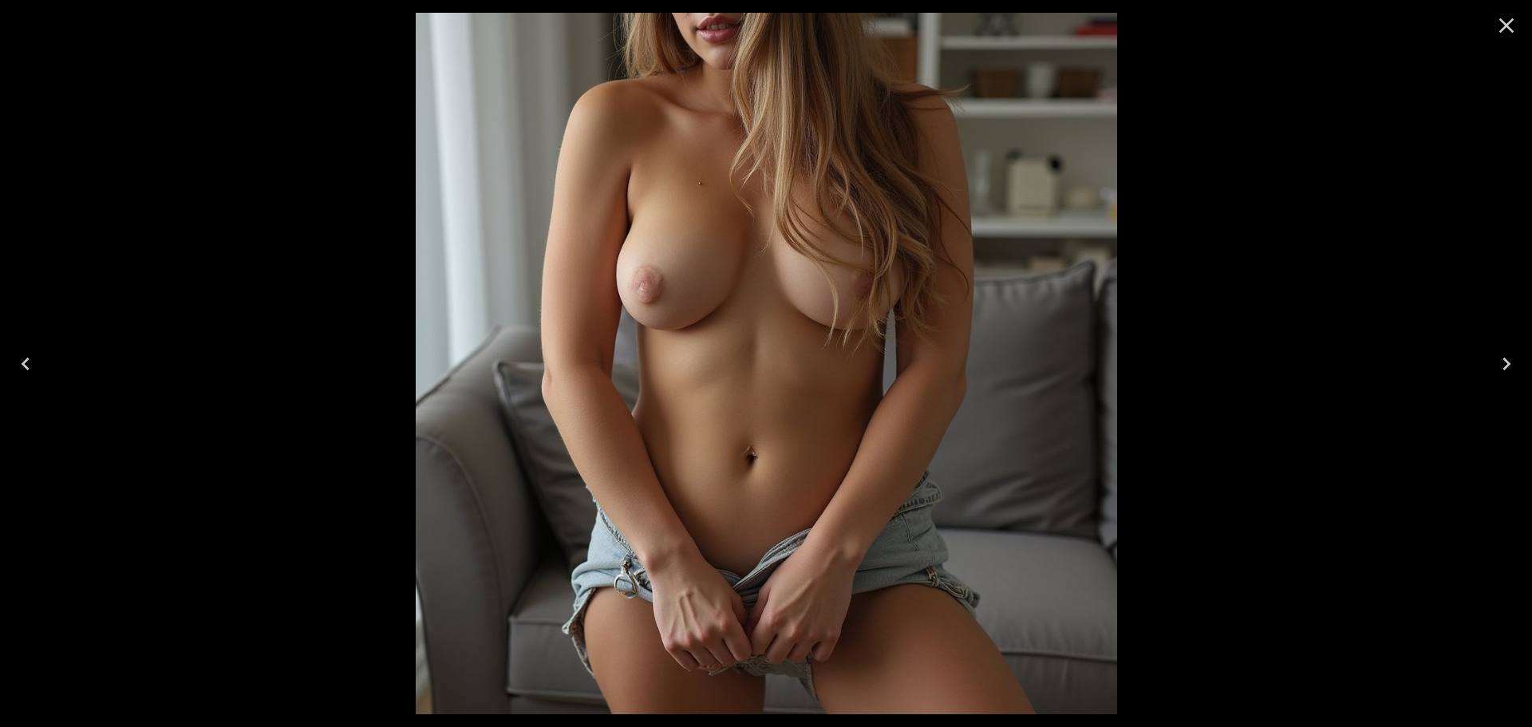
click at [1506, 25] on icon "Close" at bounding box center [1507, 25] width 15 height 15
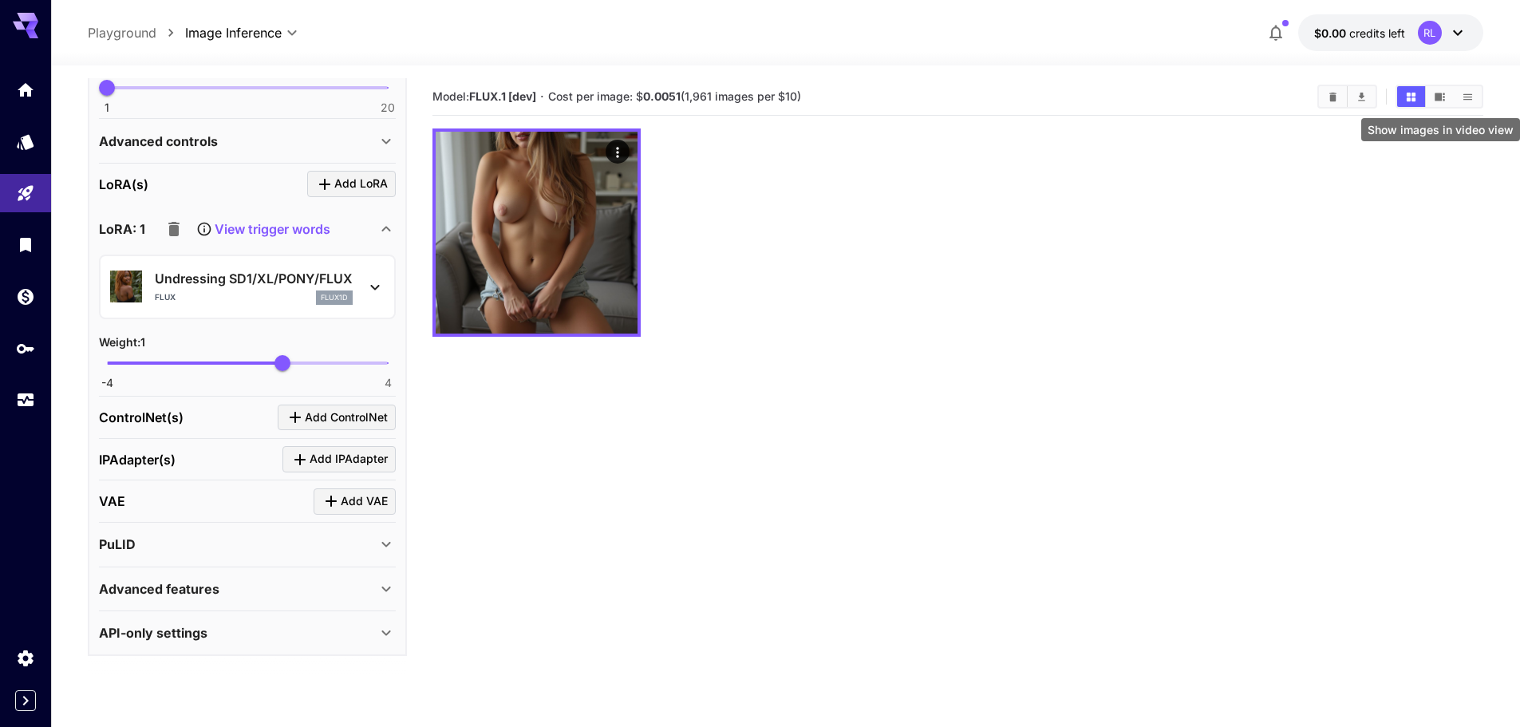
click at [1441, 89] on button "Show images in video view" at bounding box center [1440, 96] width 28 height 21
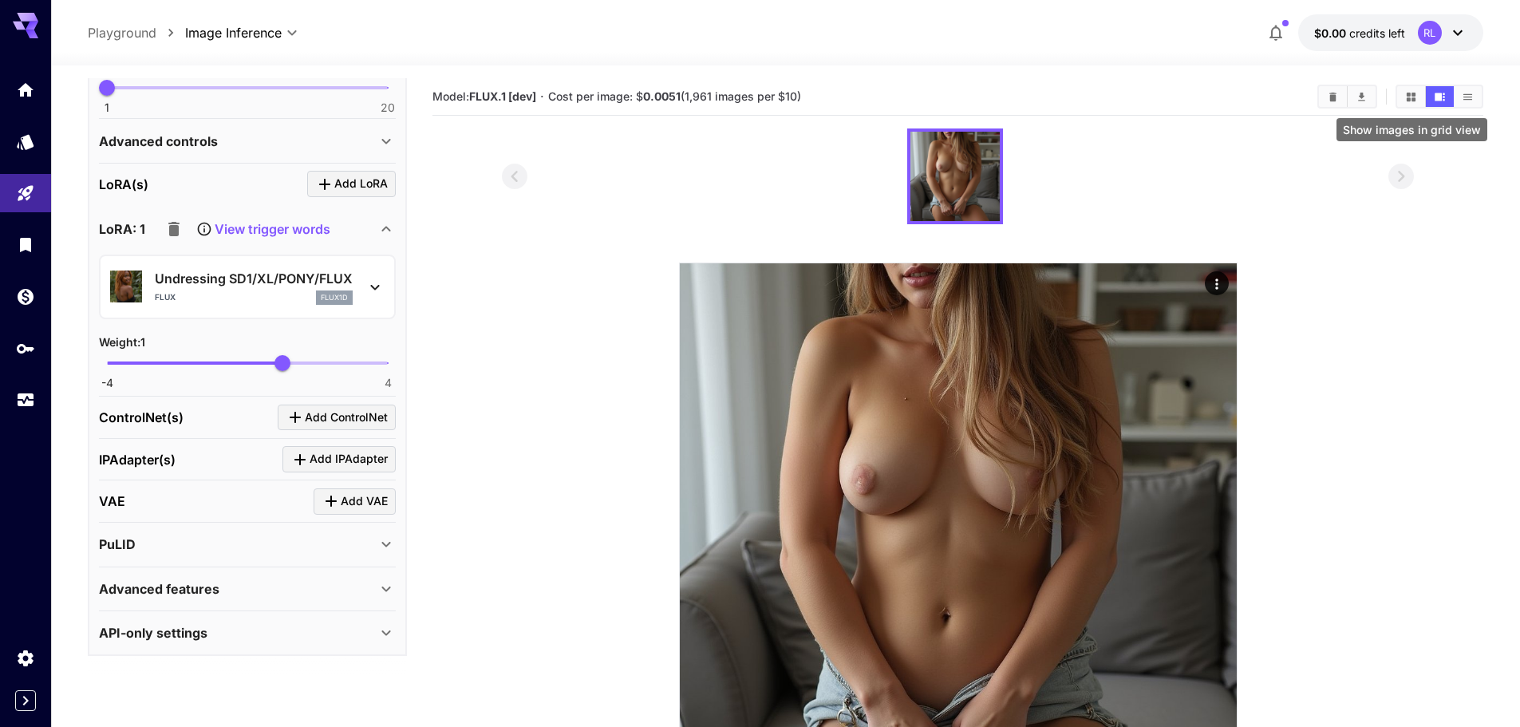
click at [1411, 97] on icon "Show images in grid view" at bounding box center [1411, 97] width 12 height 12
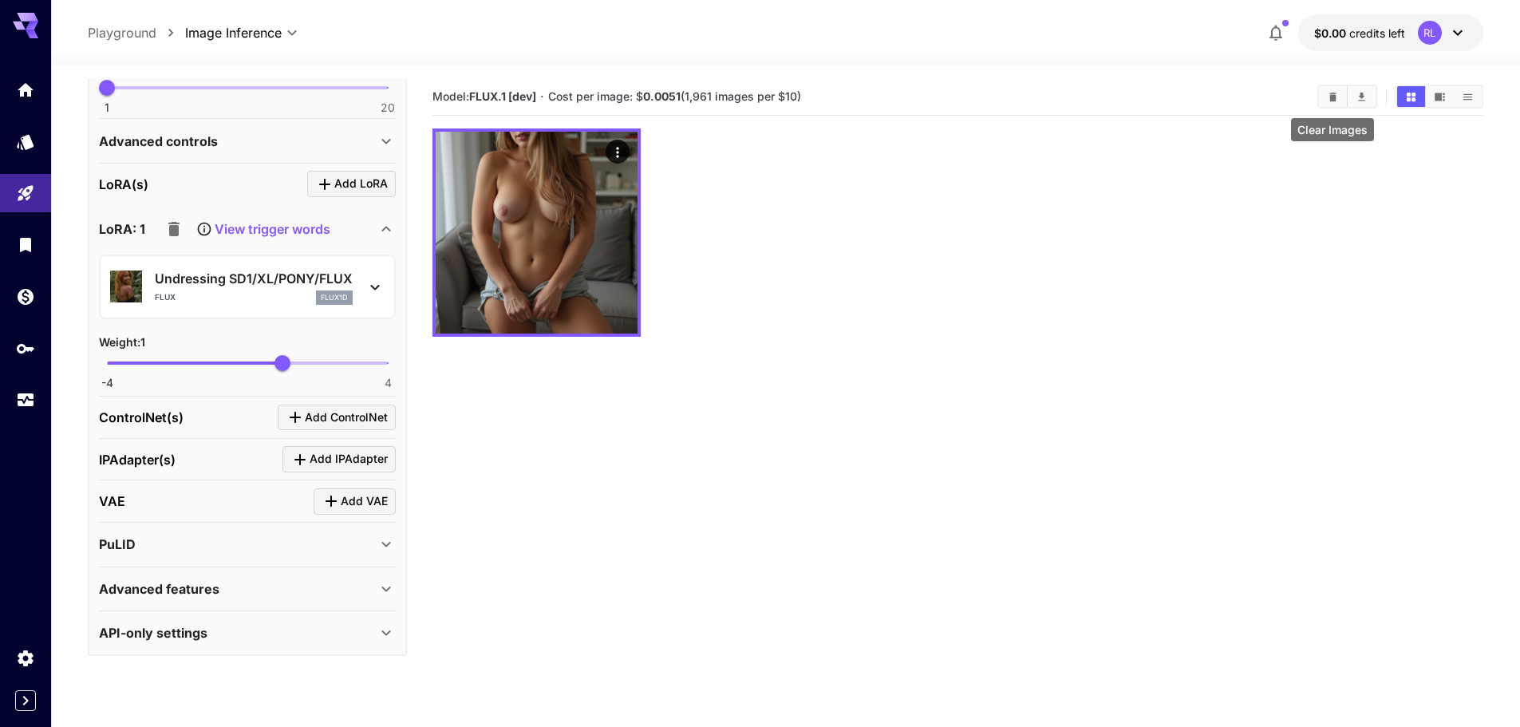
click at [1334, 97] on icon "Clear Images" at bounding box center [1333, 96] width 7 height 9
